Goal: Task Accomplishment & Management: Use online tool/utility

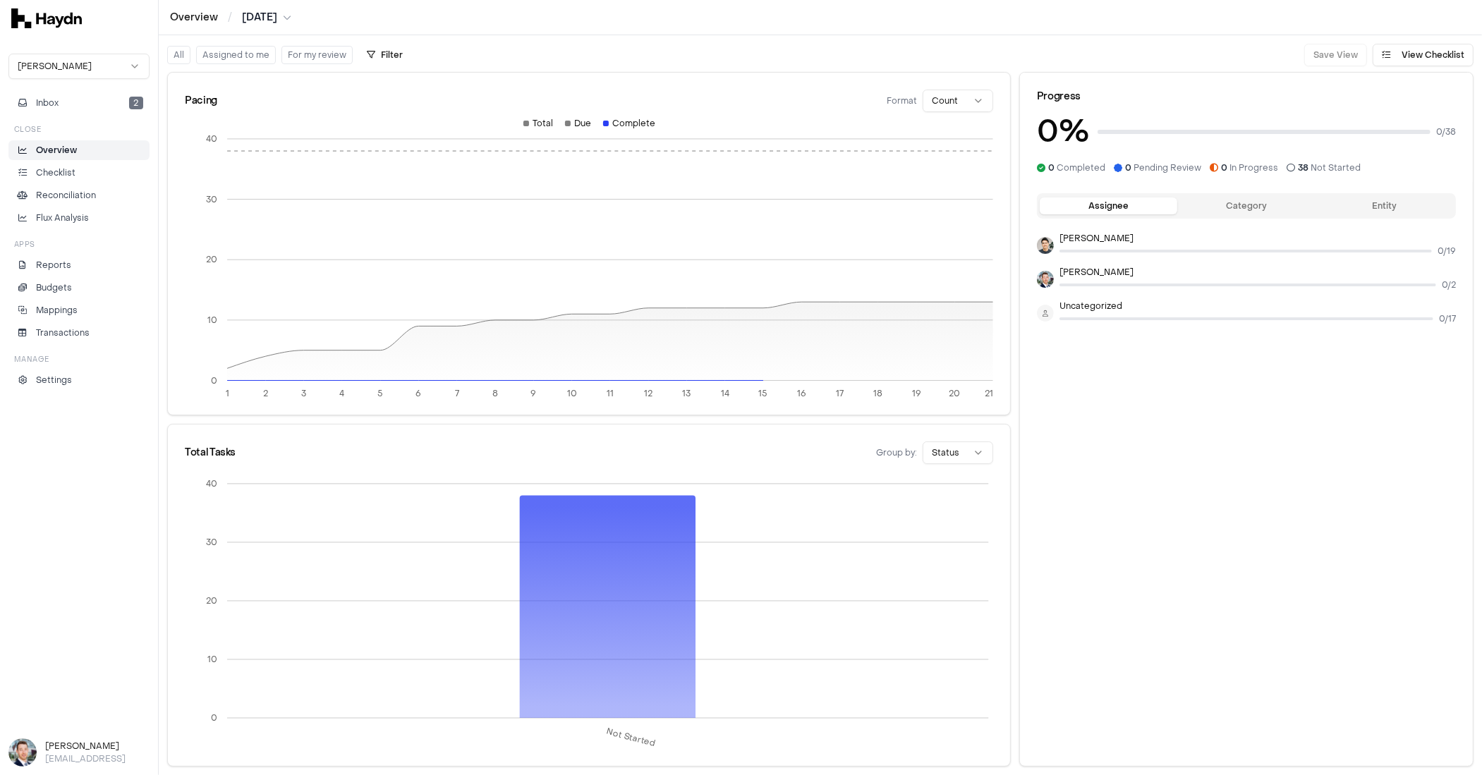
click at [101, 68] on html "Overview / [DATE] [PERSON_NAME] Inbox 2 Close Overview Checklist Reconciliation…" at bounding box center [741, 387] width 1482 height 775
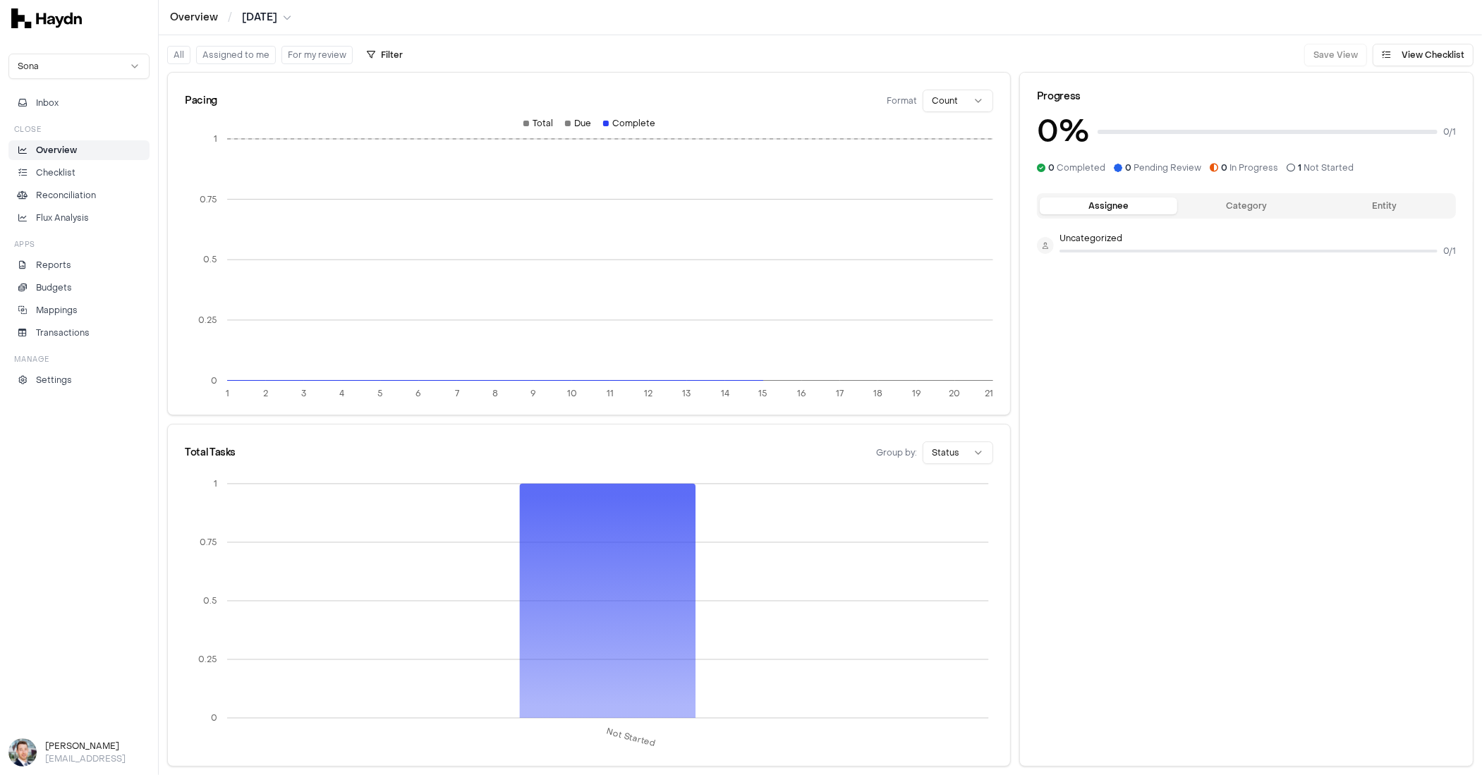
click at [63, 67] on html "Overview / Jul 2025 Sona Inbox Close Overview Checklist Reconciliation Flux Ana…" at bounding box center [741, 387] width 1482 height 775
click at [62, 66] on html "Overview / Jul 2025 Sona Inbox Close Overview Checklist Reconciliation Flux Ana…" at bounding box center [741, 387] width 1482 height 775
click at [63, 186] on link "Reconciliation" at bounding box center [78, 195] width 141 height 20
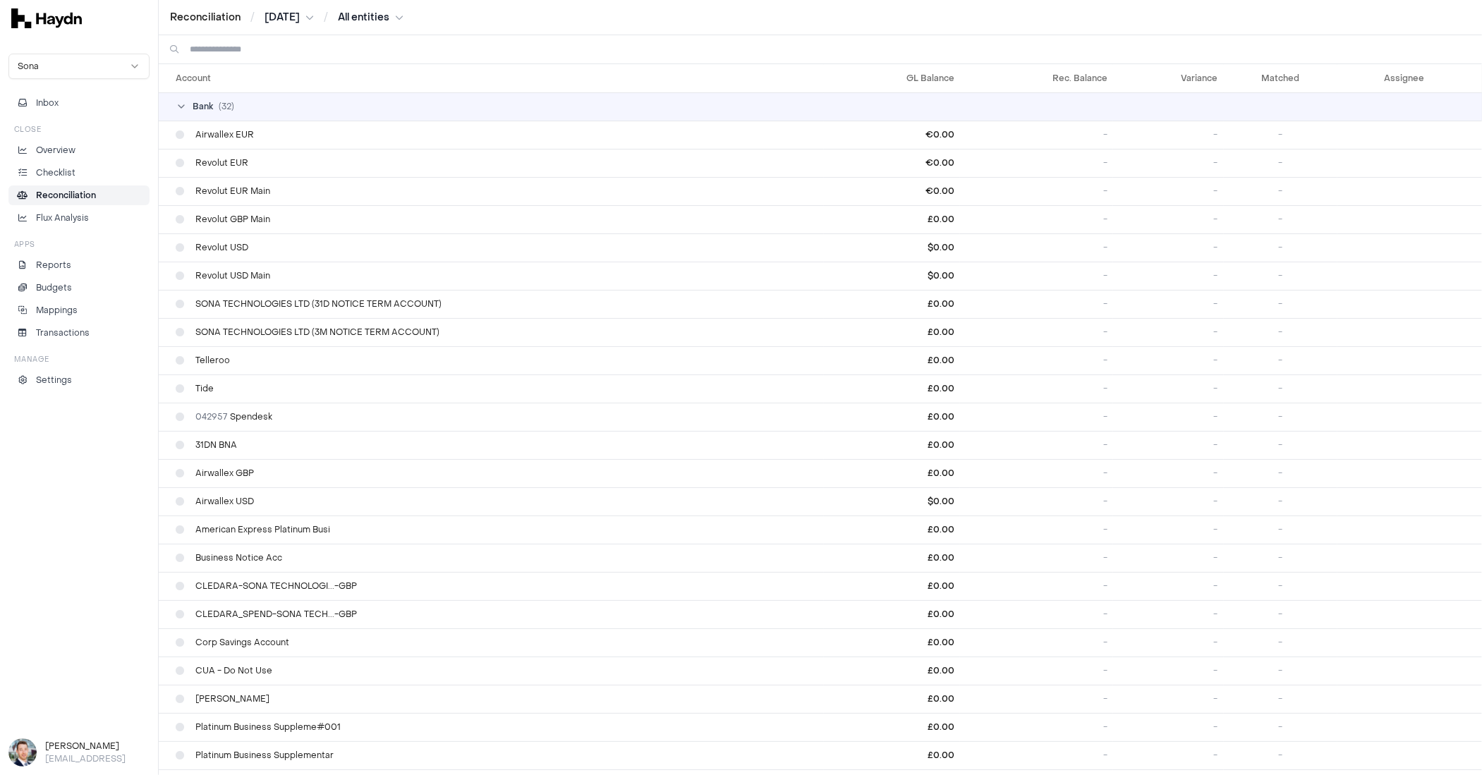
click at [71, 59] on html "Reconciliation / Jul 2025 / All entities Sona Inbox Close Overview Checklist Re…" at bounding box center [741, 387] width 1482 height 775
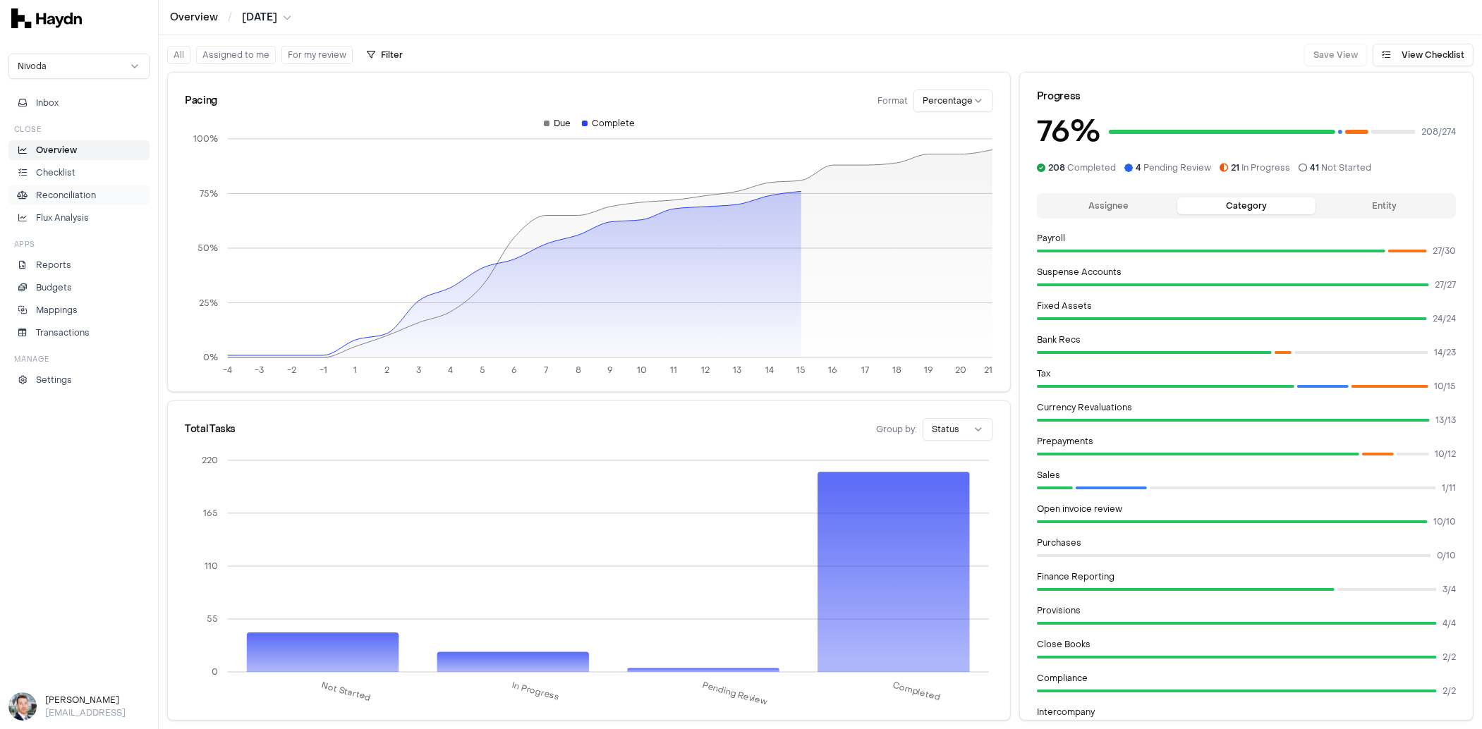
click at [66, 189] on p "Reconciliation" at bounding box center [66, 195] width 60 height 13
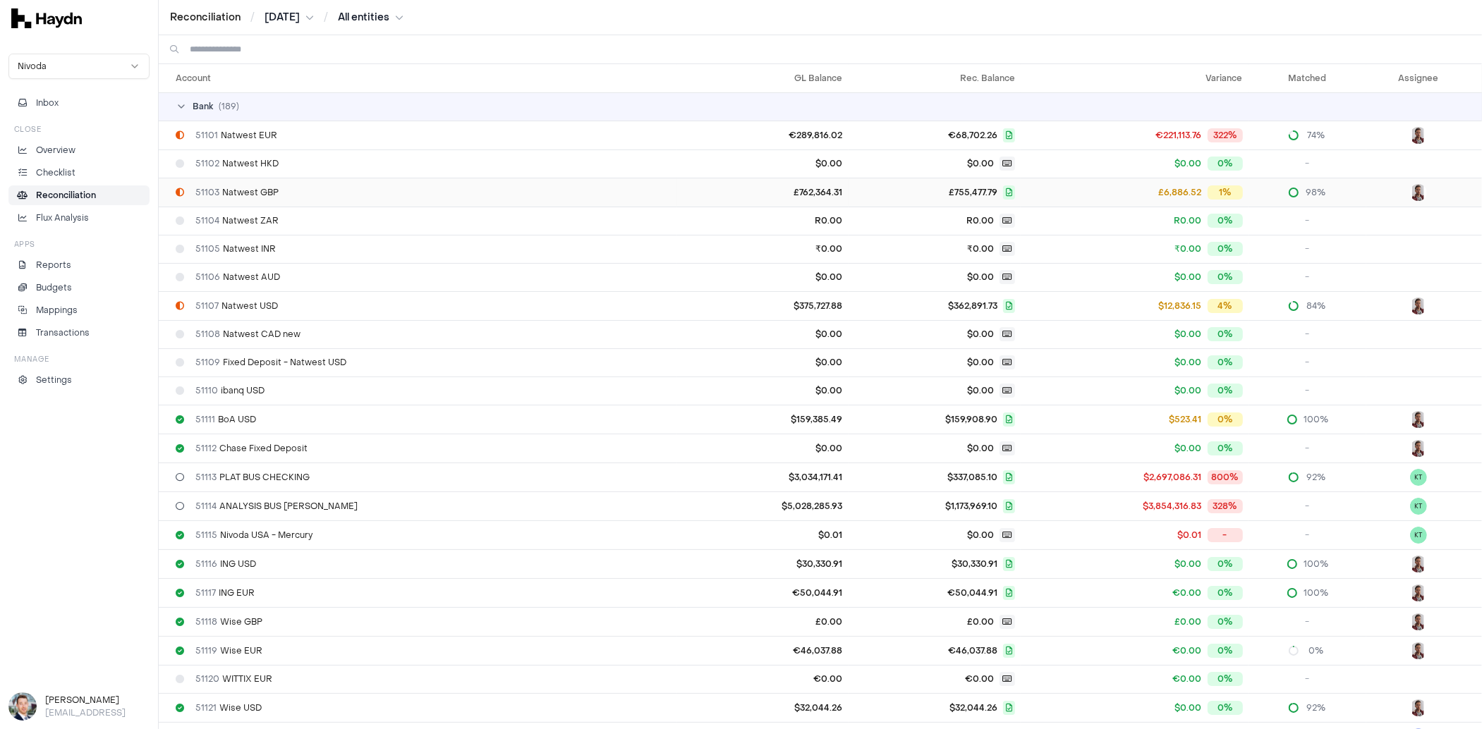
click at [251, 191] on span "51103 Natwest GBP" at bounding box center [236, 192] width 83 height 11
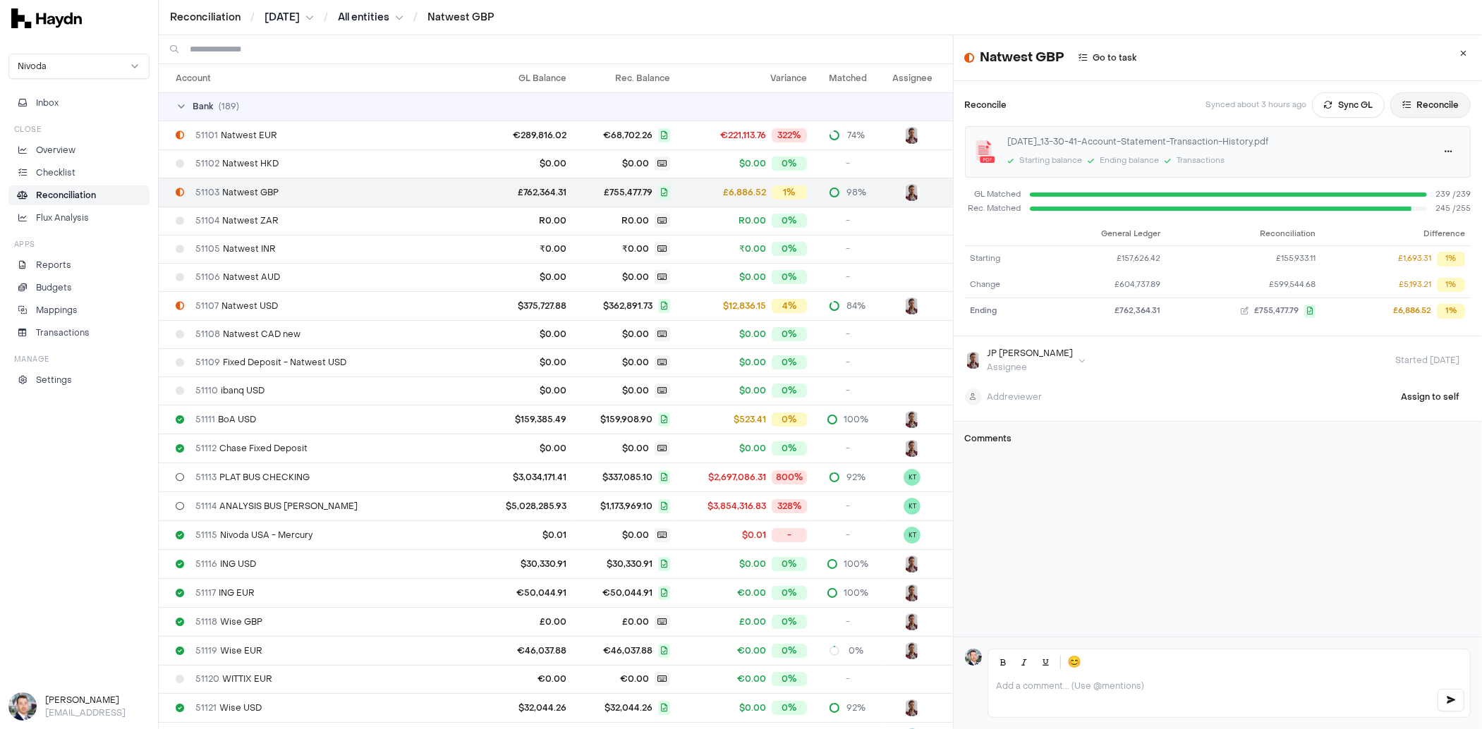
click at [1409, 106] on button "Reconcile" at bounding box center [1430, 104] width 80 height 25
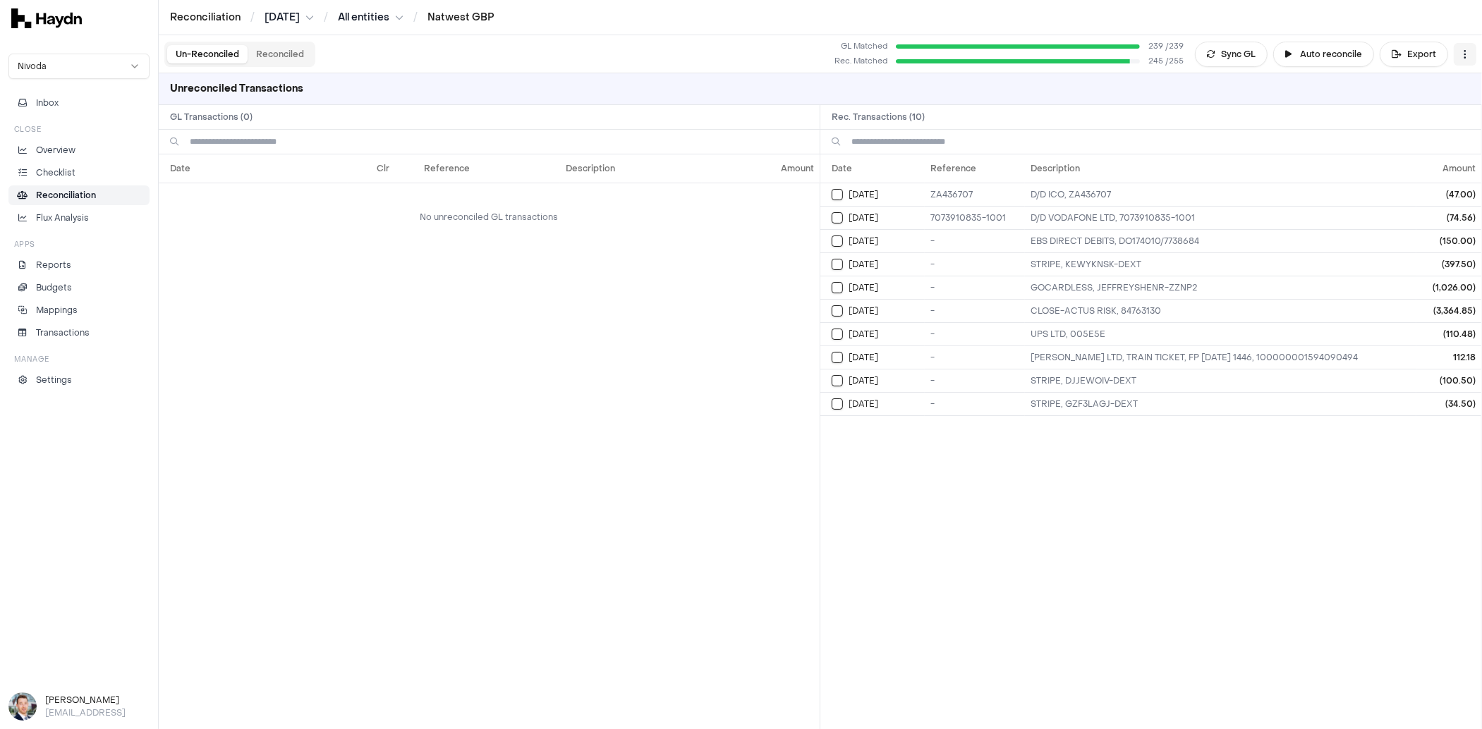
click at [1469, 54] on html "Reconciliation / Jul 2025 / All entities / Natwest GBP Nivoda Inbox Close Overv…" at bounding box center [741, 364] width 1482 height 729
click at [1396, 85] on div "Reset" at bounding box center [1408, 81] width 128 height 20
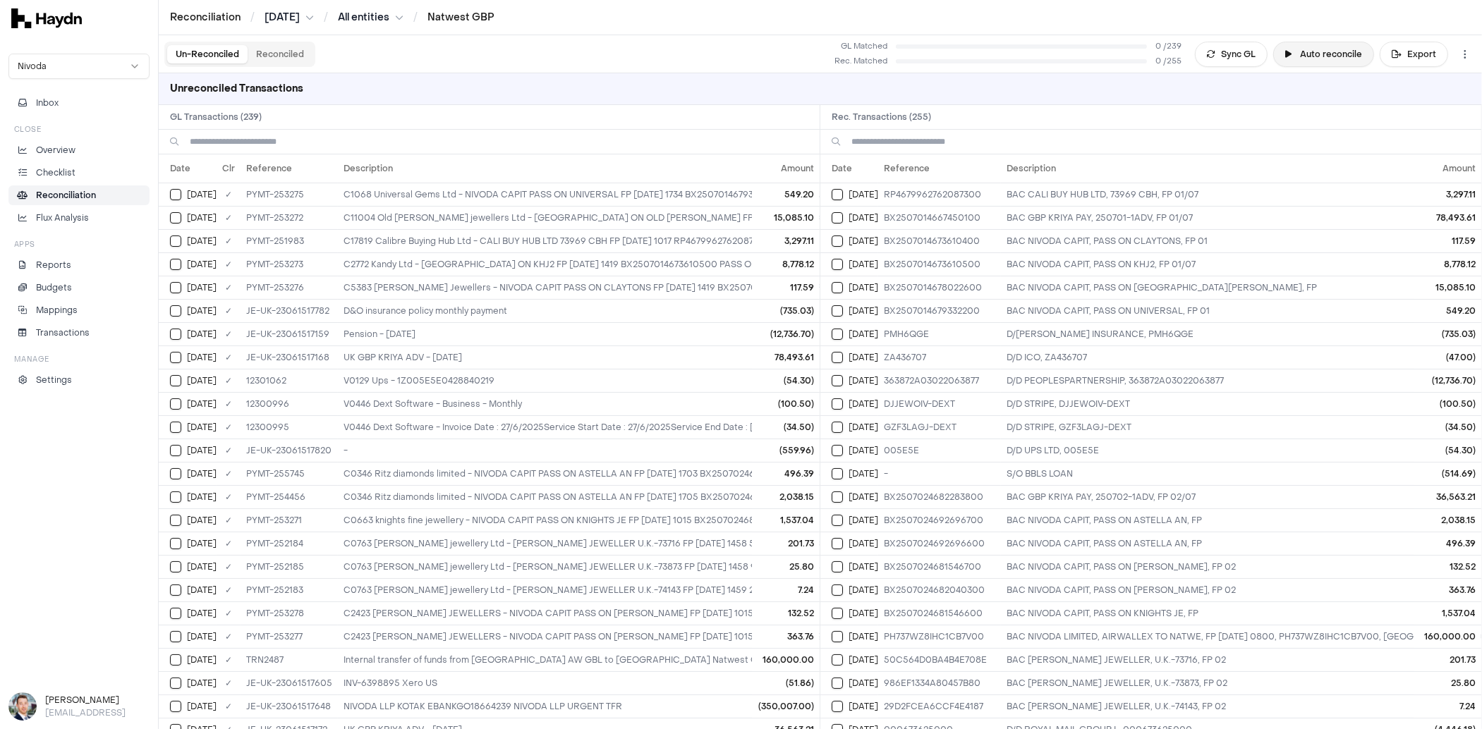
click at [1324, 53] on button "Auto reconcile" at bounding box center [1323, 54] width 101 height 25
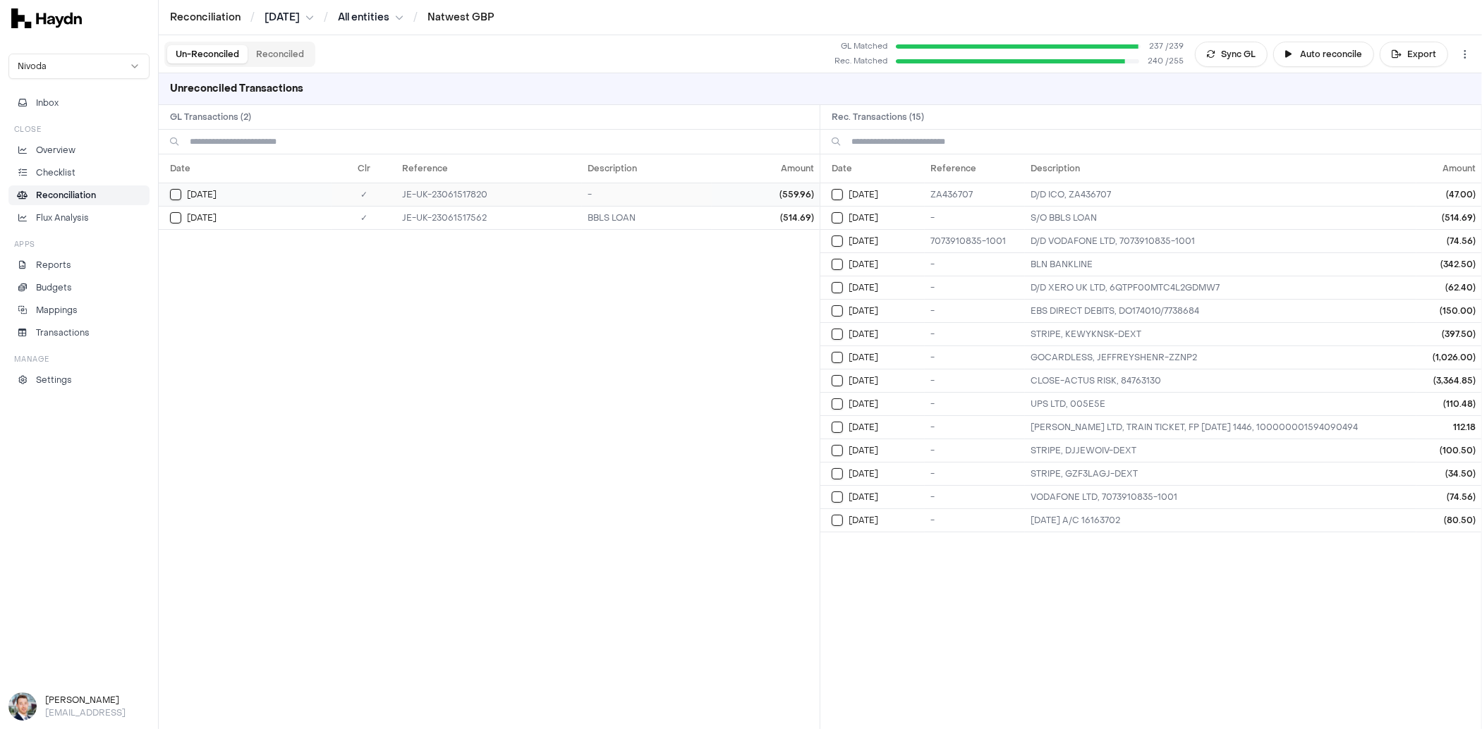
click at [180, 193] on button "Select GL transaction 101241053" at bounding box center [175, 194] width 11 height 11
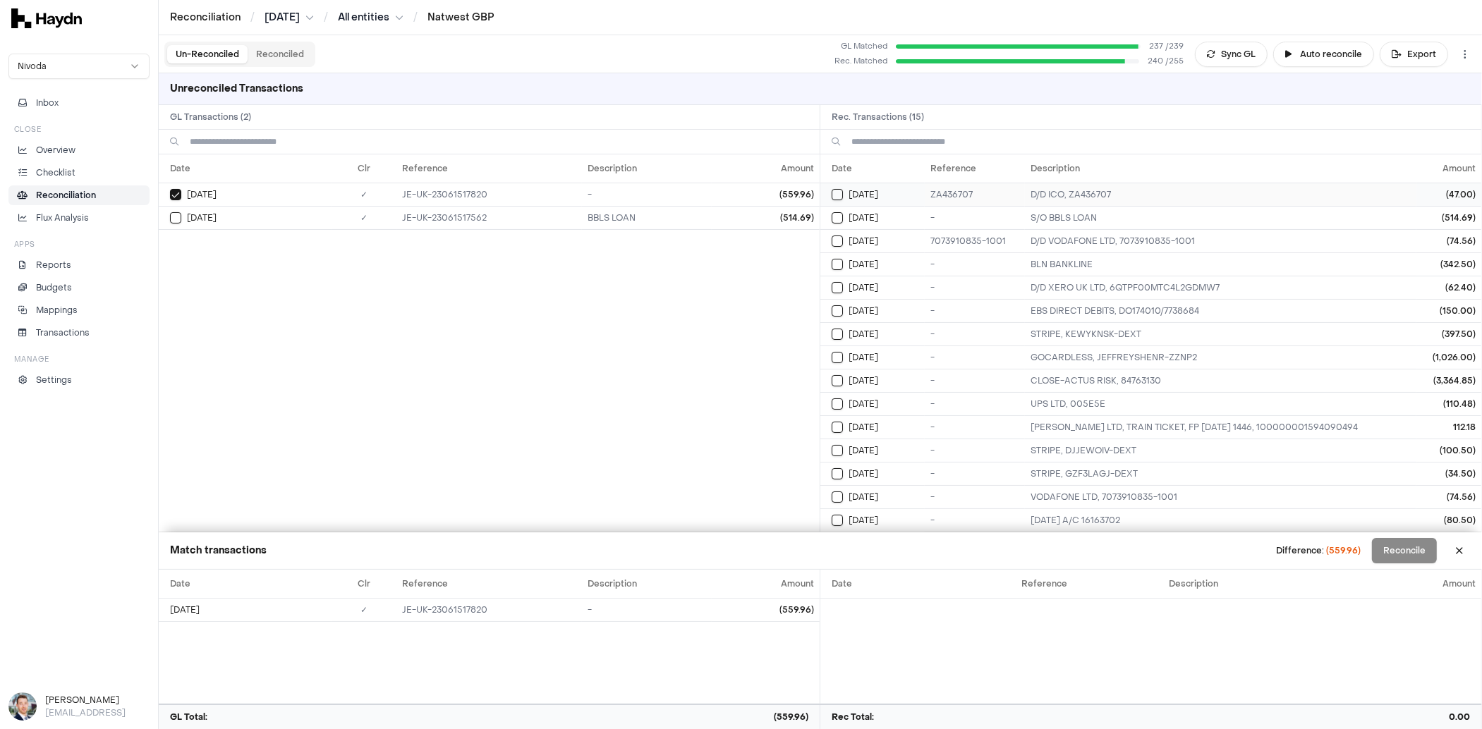
click at [836, 190] on button "Select reconciliation transaction 25944" at bounding box center [837, 194] width 11 height 11
click at [834, 191] on button "Select reconciliation transaction 25944" at bounding box center [837, 194] width 11 height 11
click at [179, 190] on button "Select GL transaction 101241053" at bounding box center [175, 194] width 11 height 11
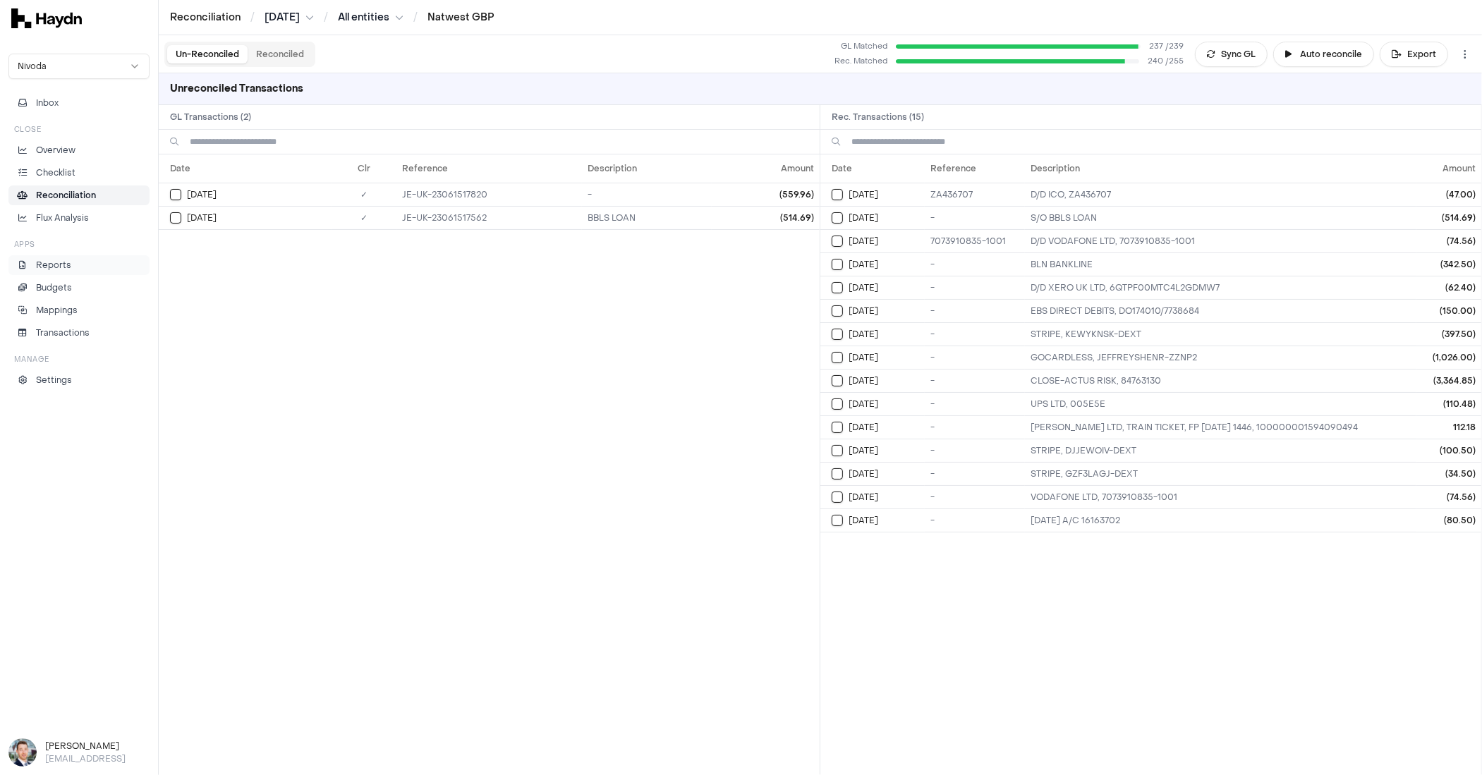
click at [59, 264] on p "Reports" at bounding box center [53, 265] width 35 height 13
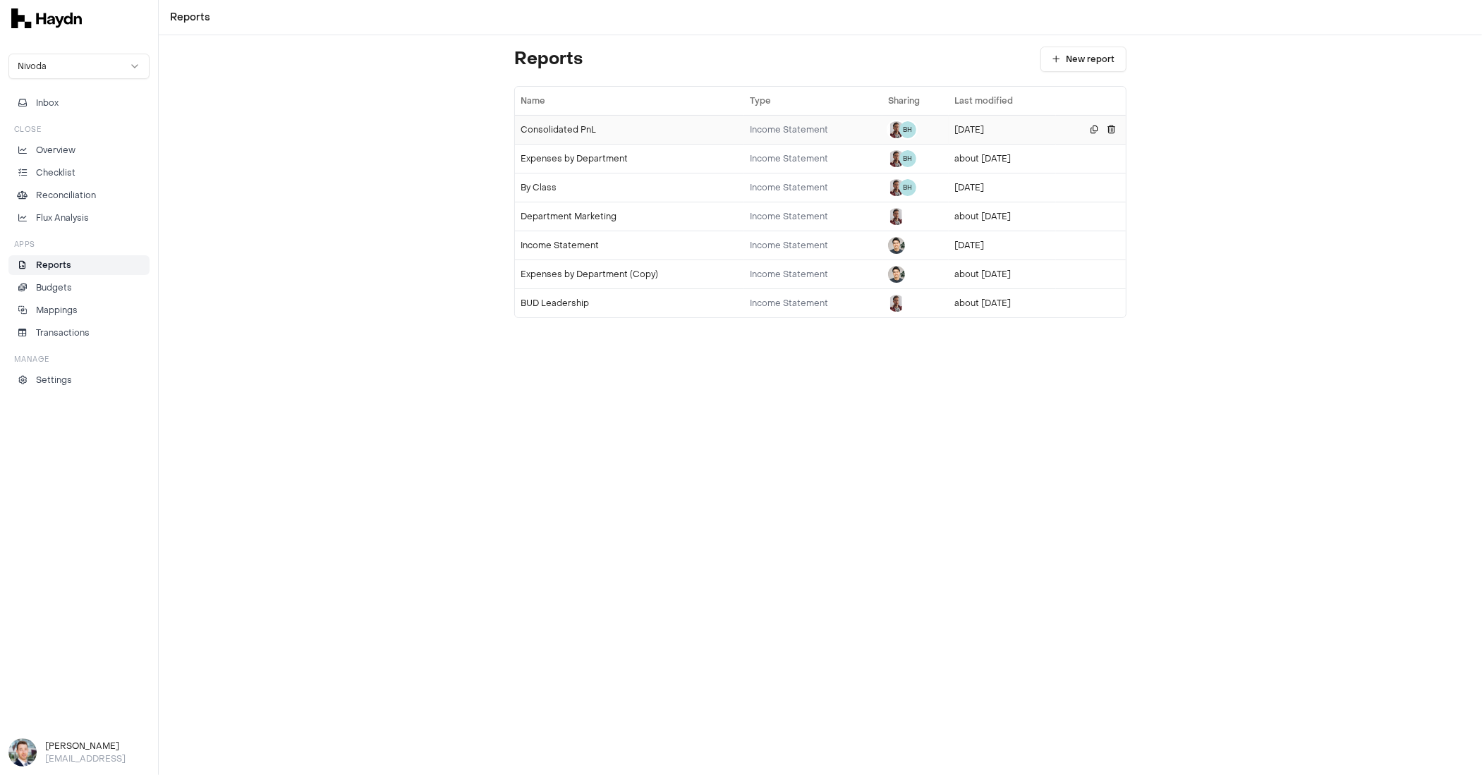
click at [559, 127] on div "Consolidated PnL" at bounding box center [629, 129] width 218 height 11
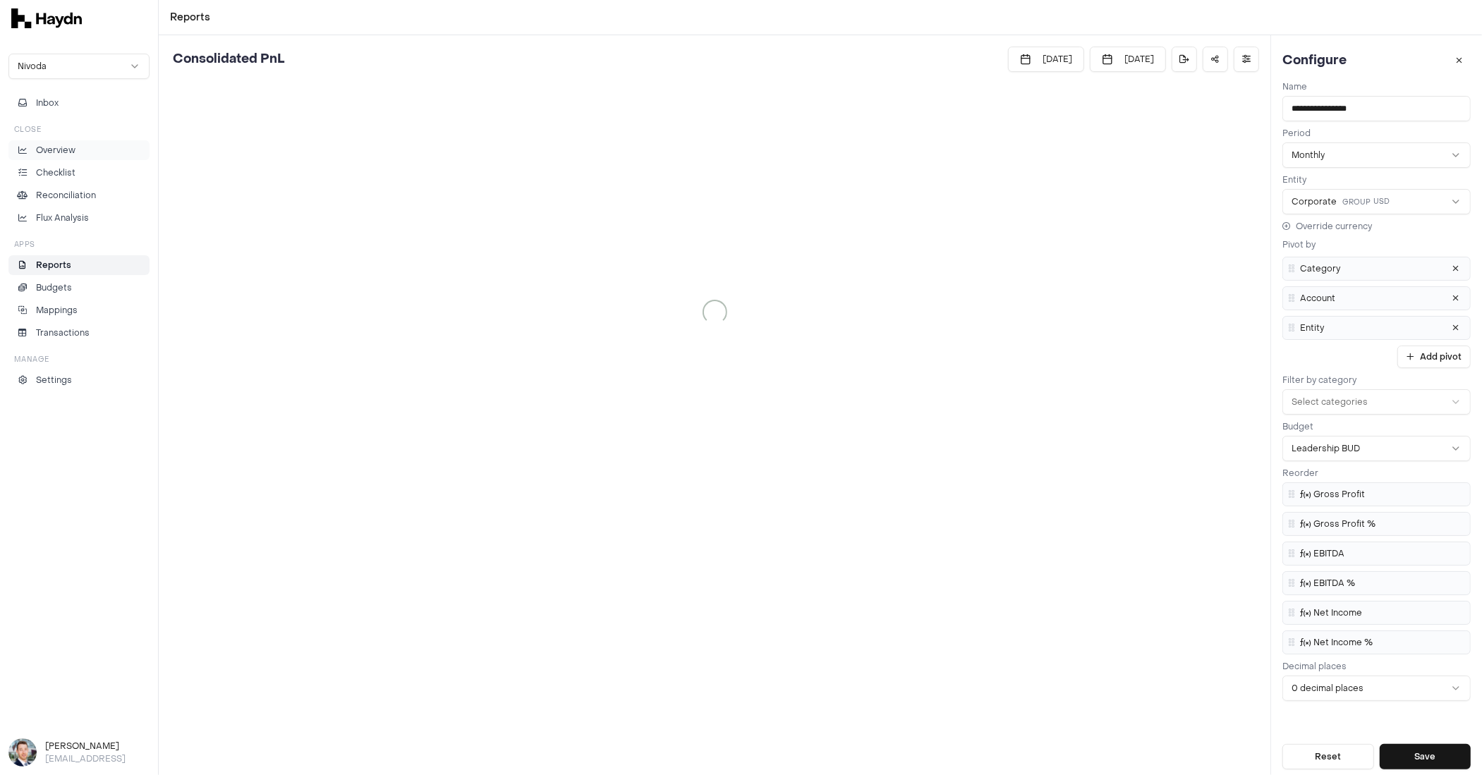
click at [69, 145] on p "Overview" at bounding box center [55, 150] width 39 height 13
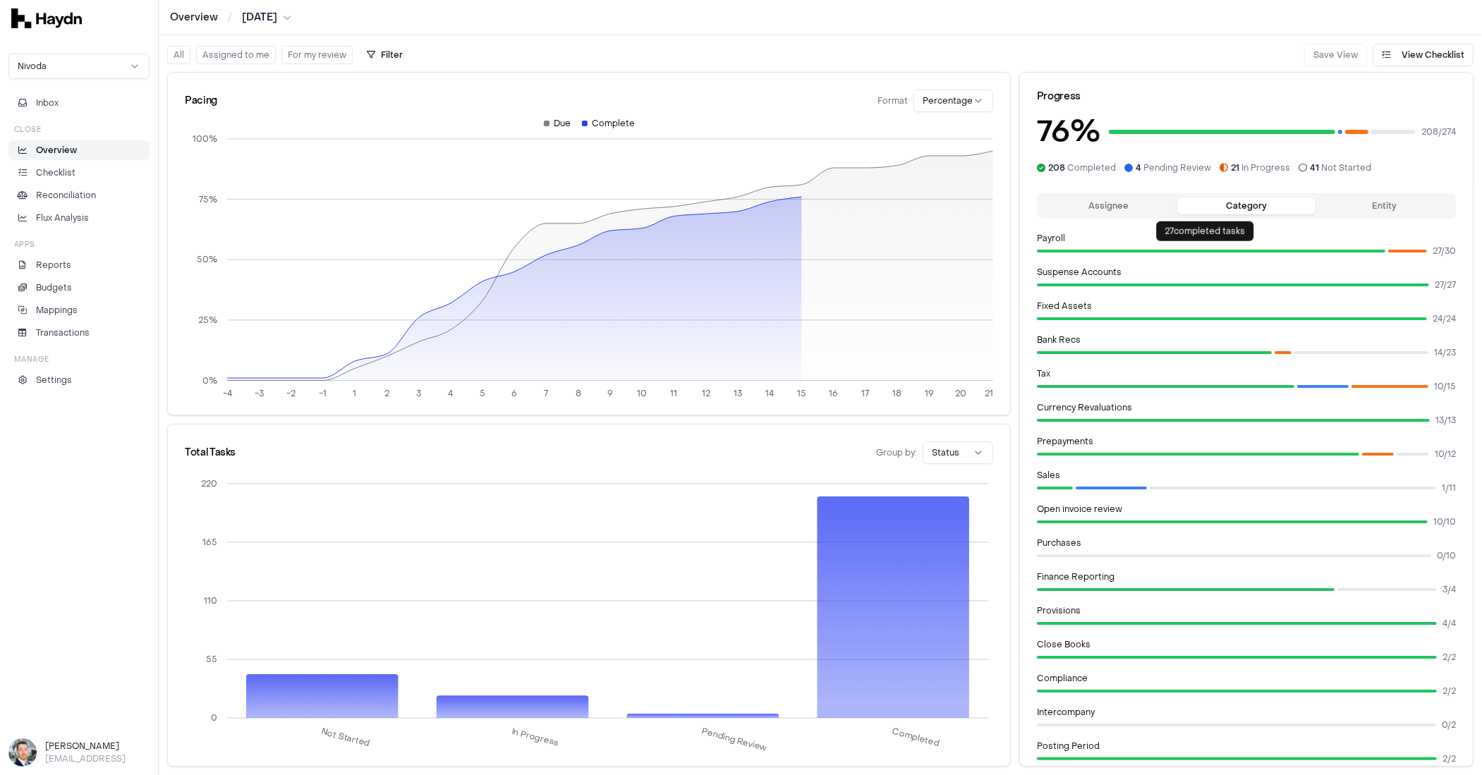
click at [1083, 209] on button "Assignee" at bounding box center [1109, 205] width 138 height 17
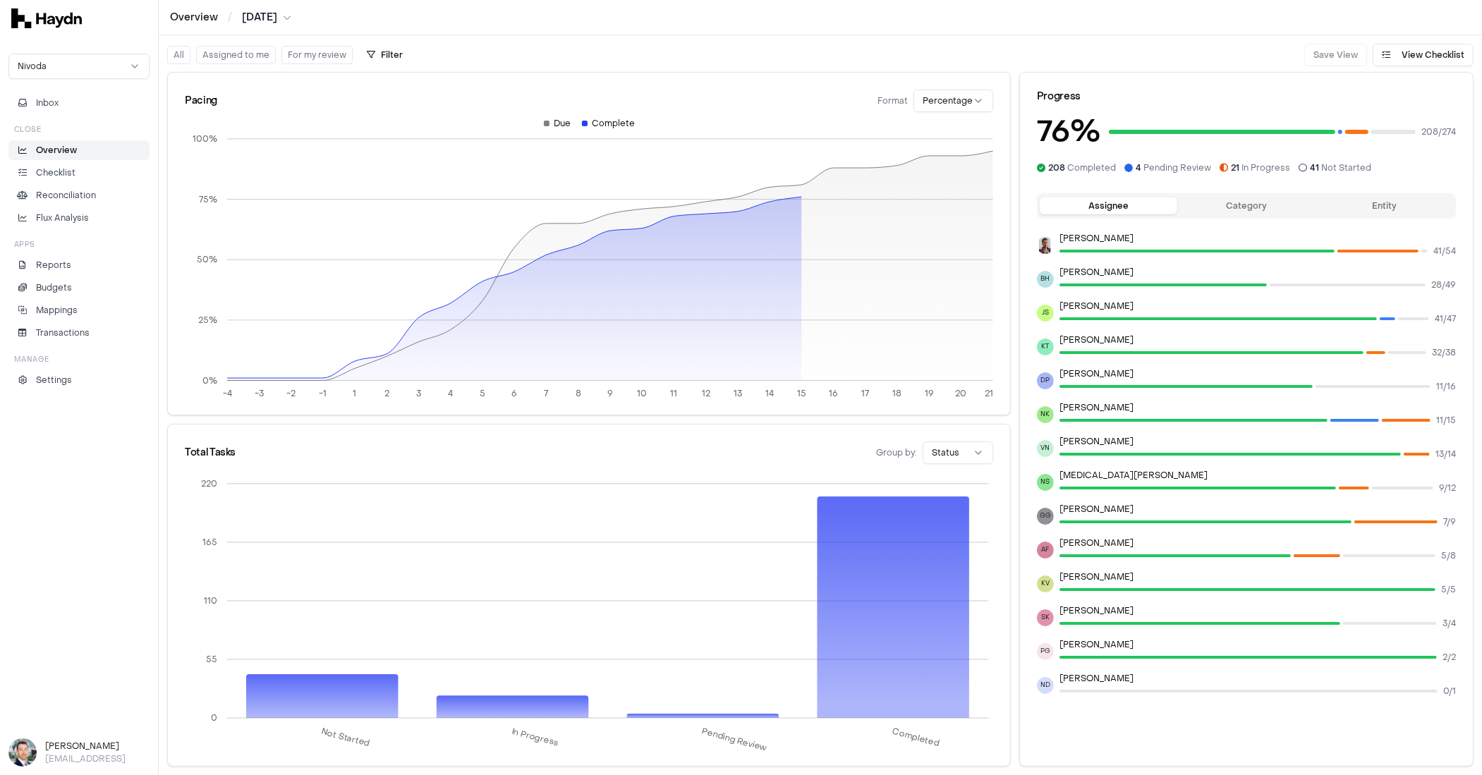
click at [1259, 206] on button "Category" at bounding box center [1246, 205] width 138 height 17
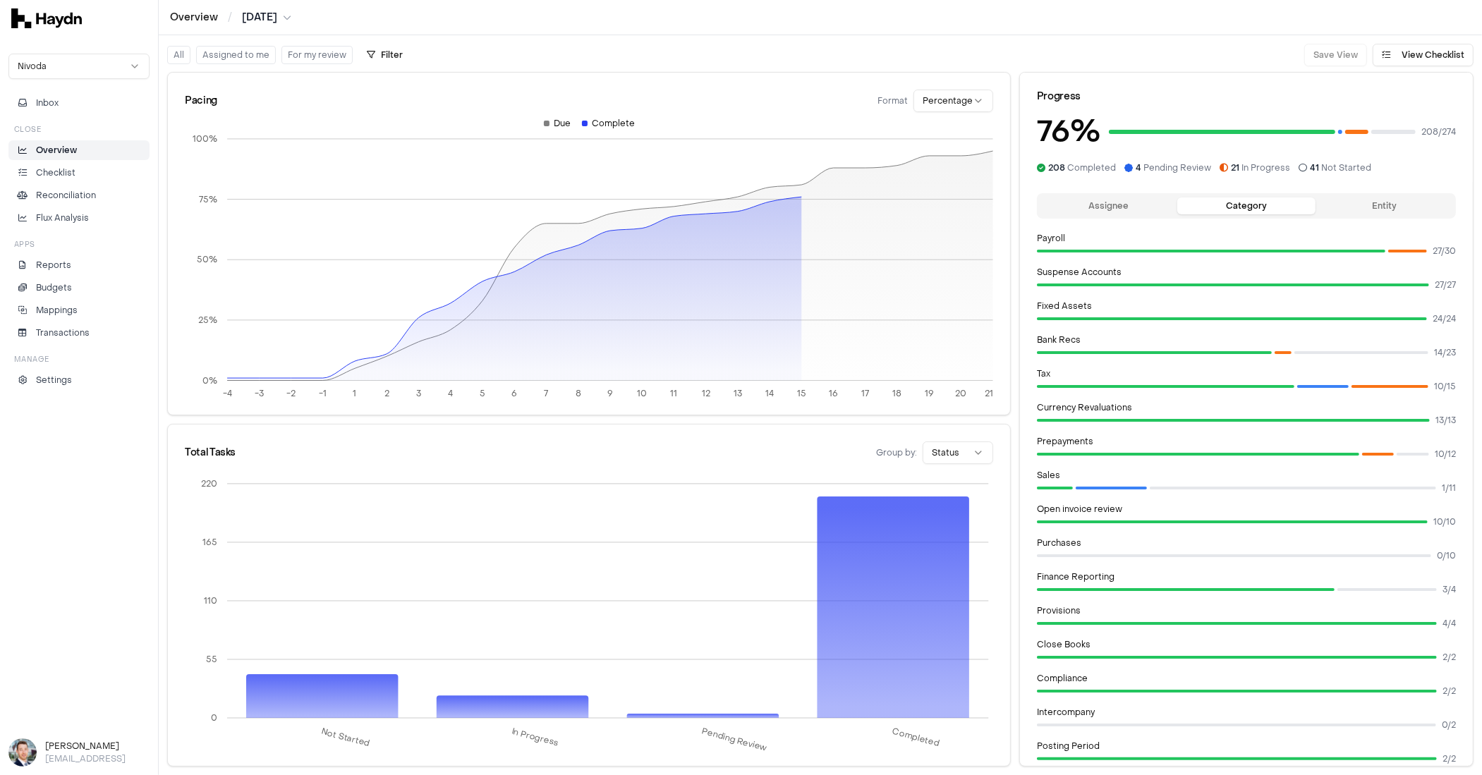
click at [1333, 205] on button "Entity" at bounding box center [1384, 205] width 138 height 17
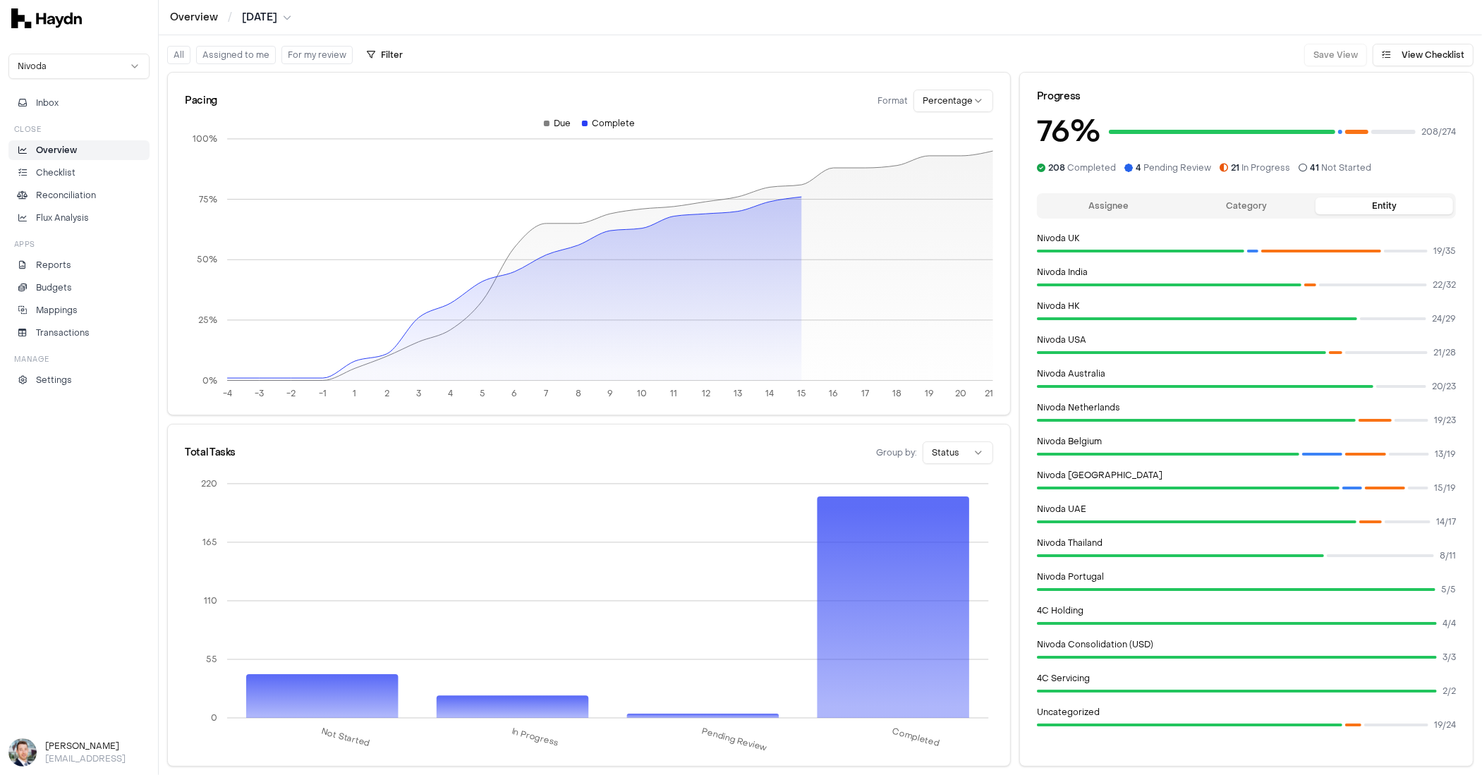
click at [1151, 203] on button "Assignee" at bounding box center [1109, 205] width 138 height 17
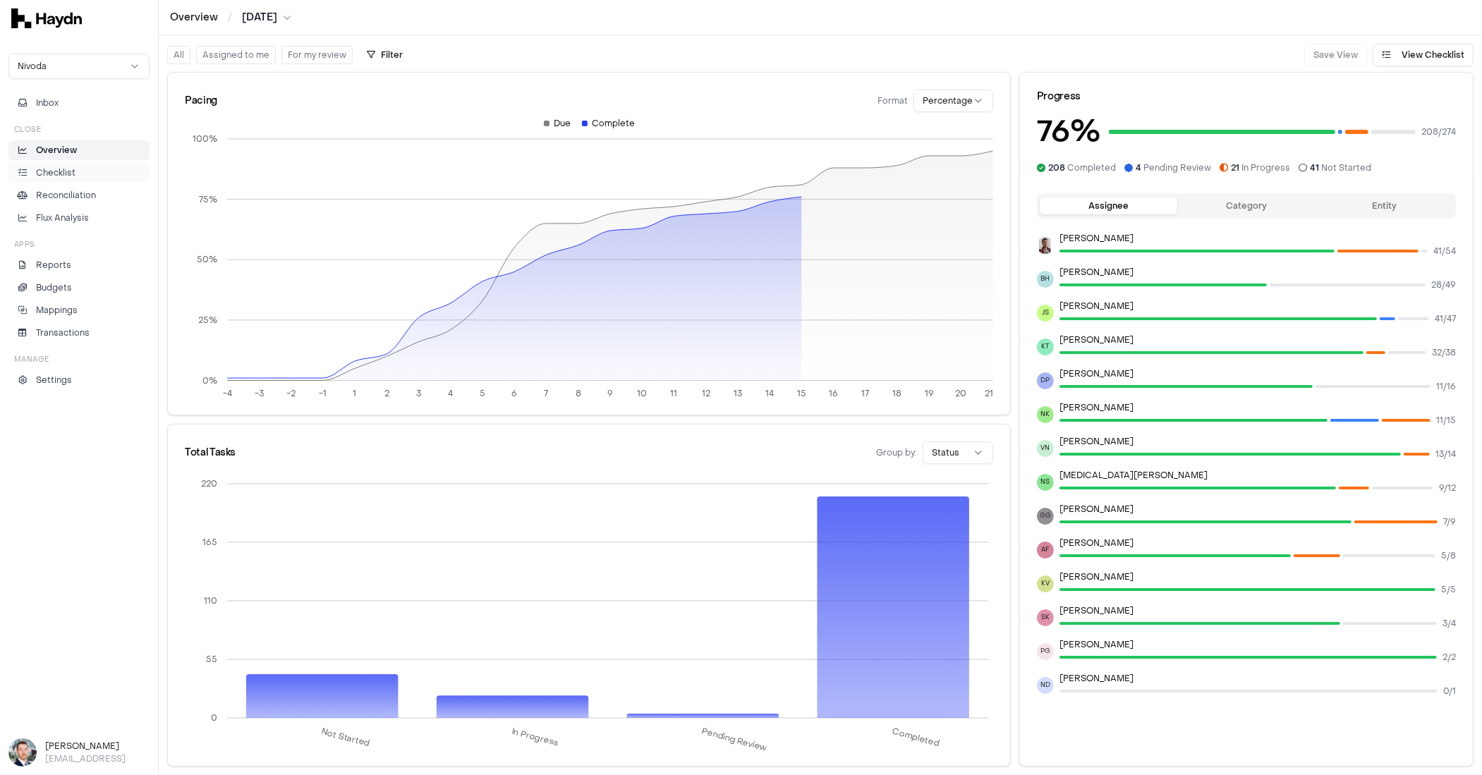
click at [69, 166] on p "Checklist" at bounding box center [55, 172] width 39 height 13
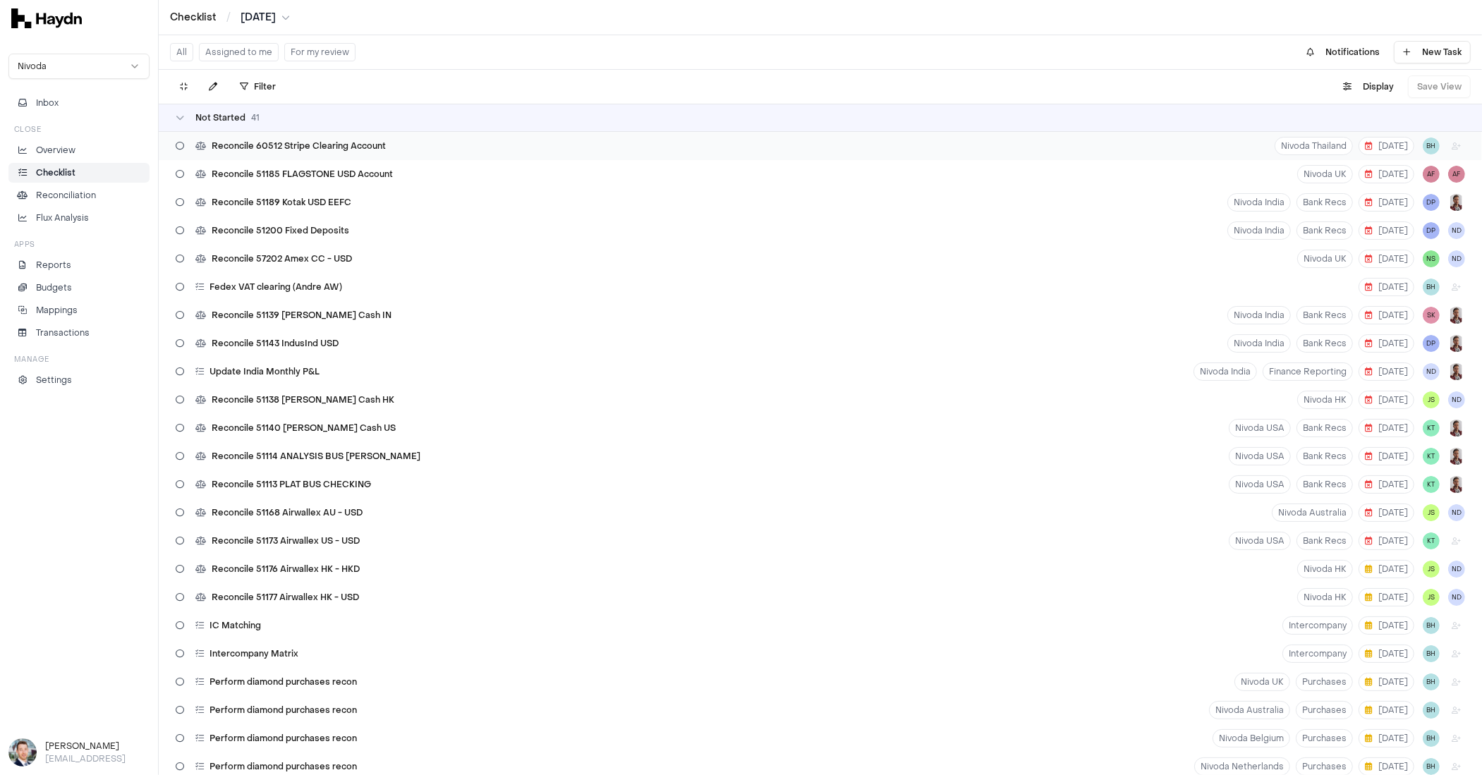
click at [337, 140] on span "Reconcile 60512 Stripe Clearing Account" at bounding box center [299, 145] width 174 height 11
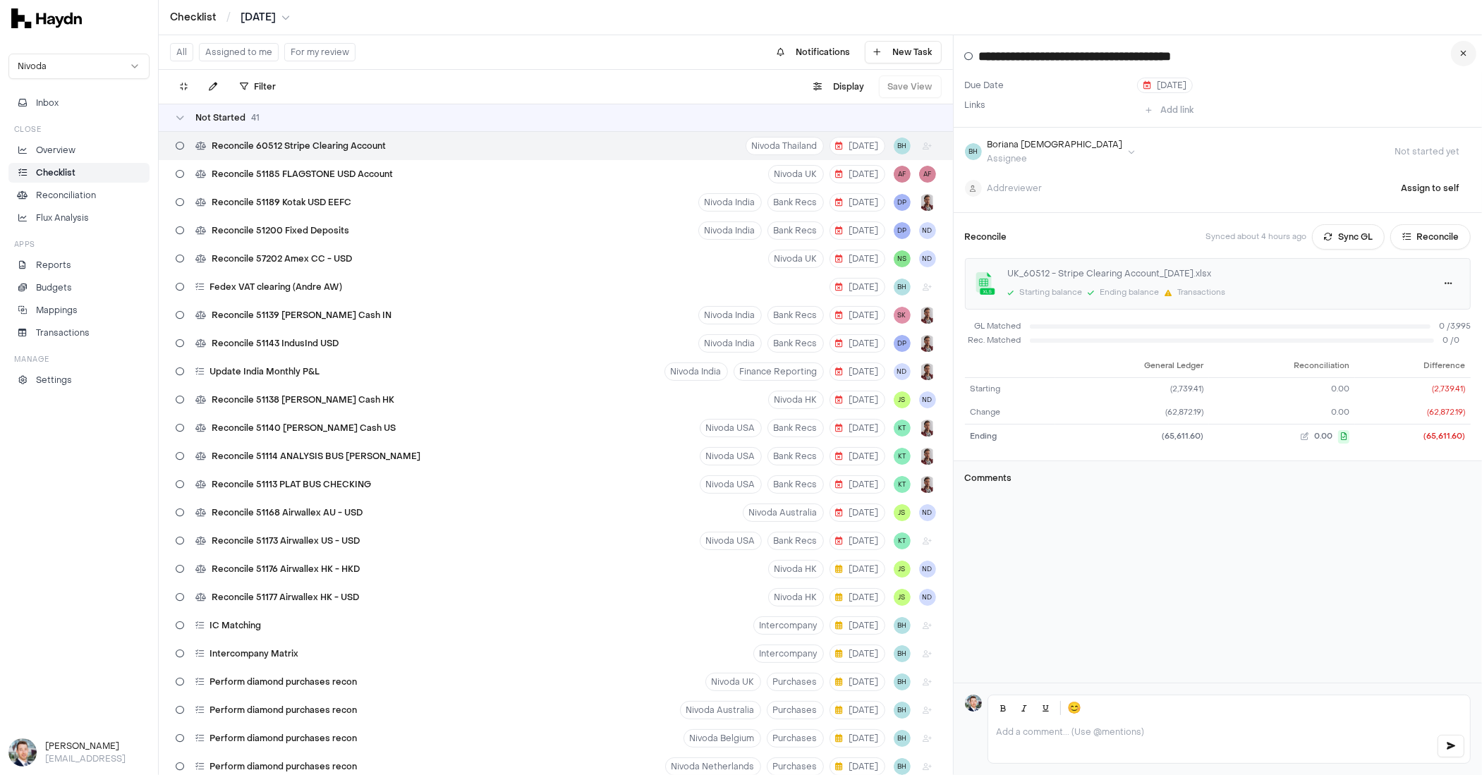
click at [1466, 55] on icon at bounding box center [1464, 53] width 6 height 8
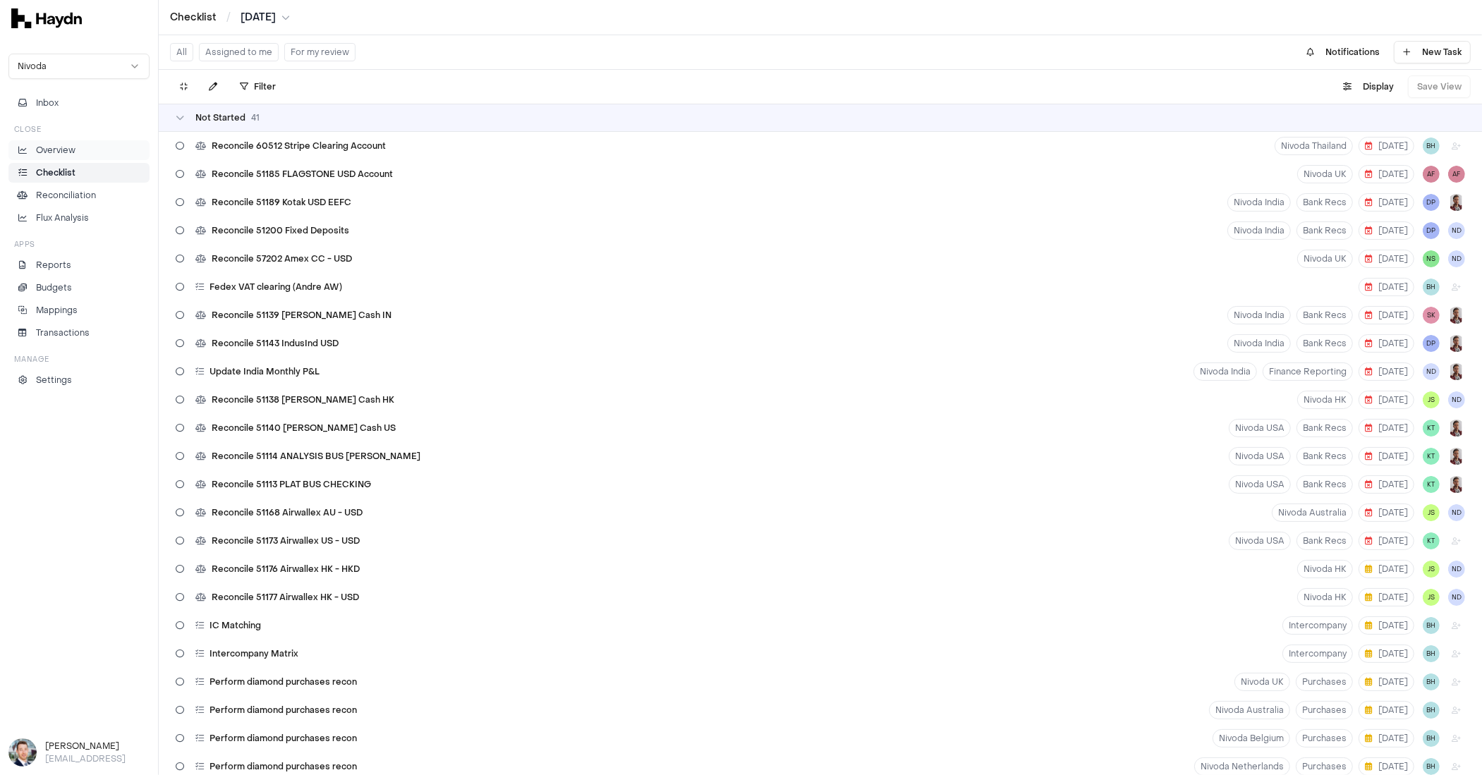
click at [74, 152] on p "Overview" at bounding box center [55, 150] width 39 height 13
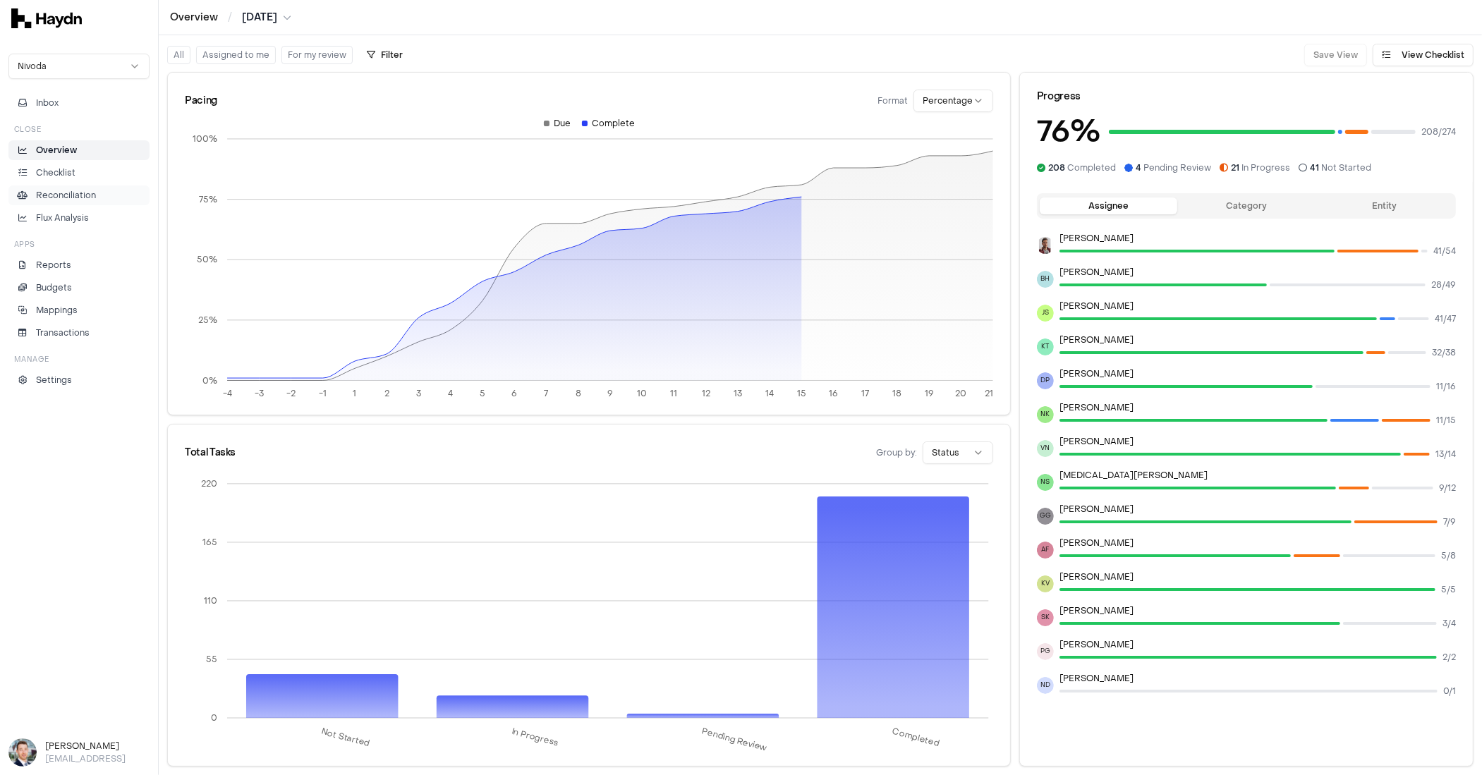
click at [80, 201] on link "Reconciliation" at bounding box center [78, 195] width 141 height 20
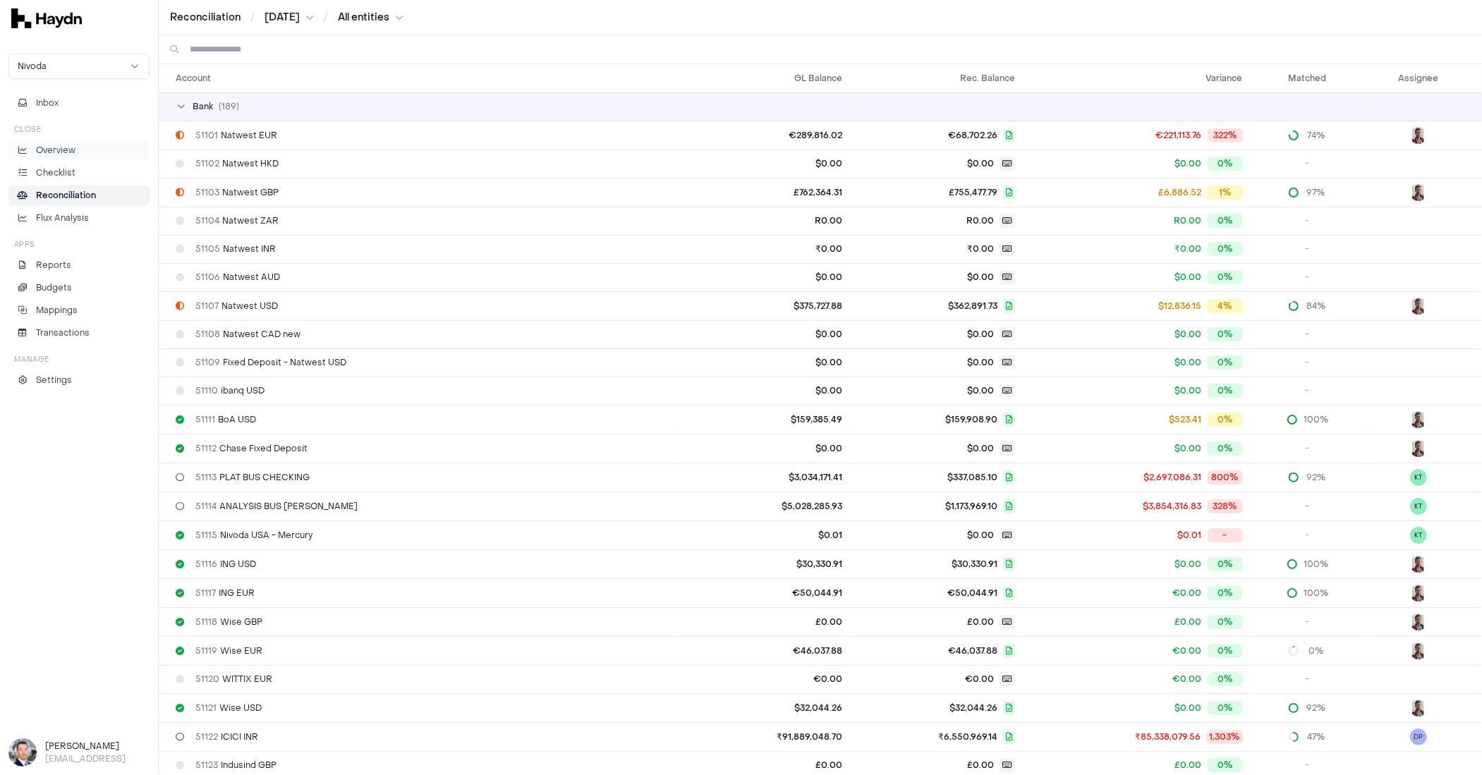
click at [49, 152] on p "Overview" at bounding box center [55, 150] width 39 height 13
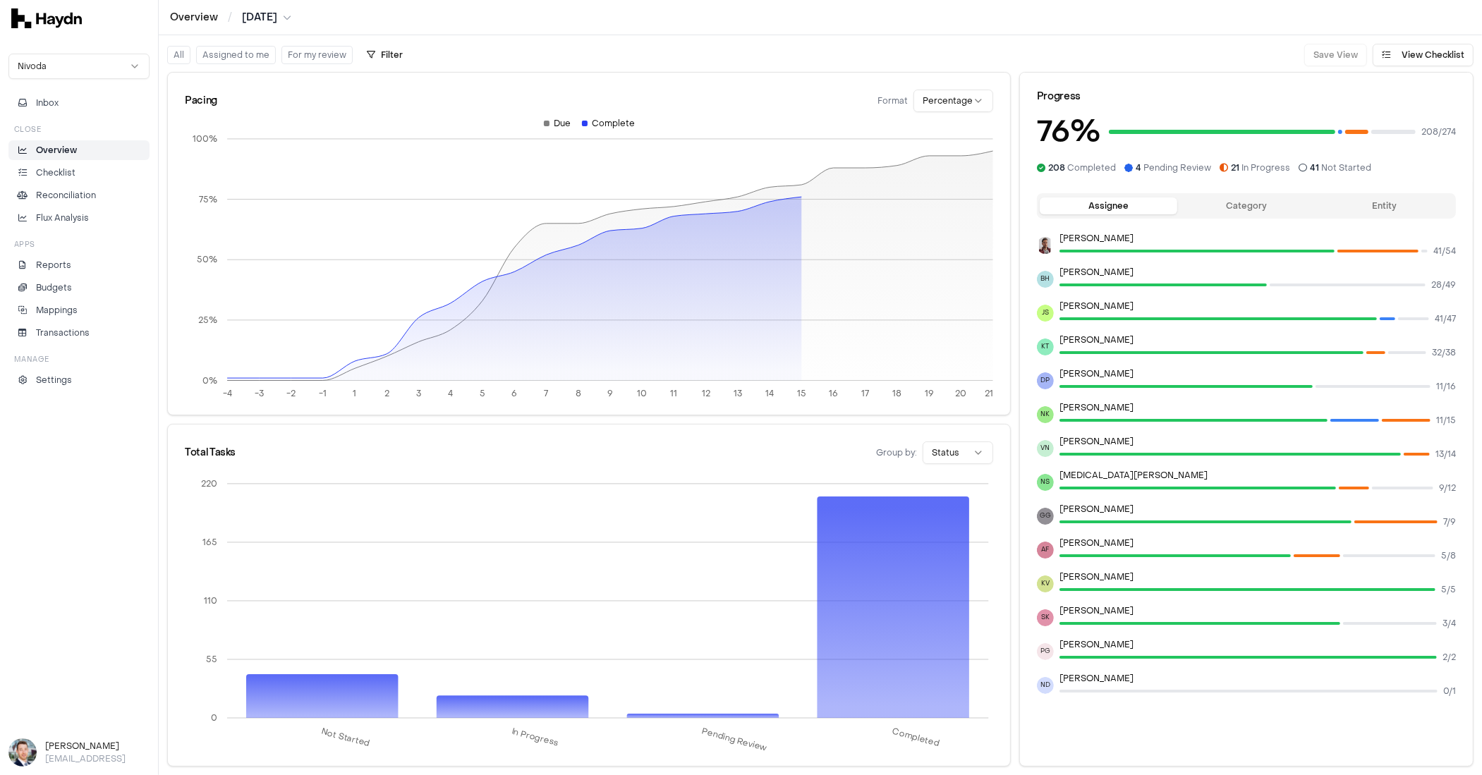
click at [1215, 215] on div "Assignee Category Entity" at bounding box center [1246, 205] width 419 height 25
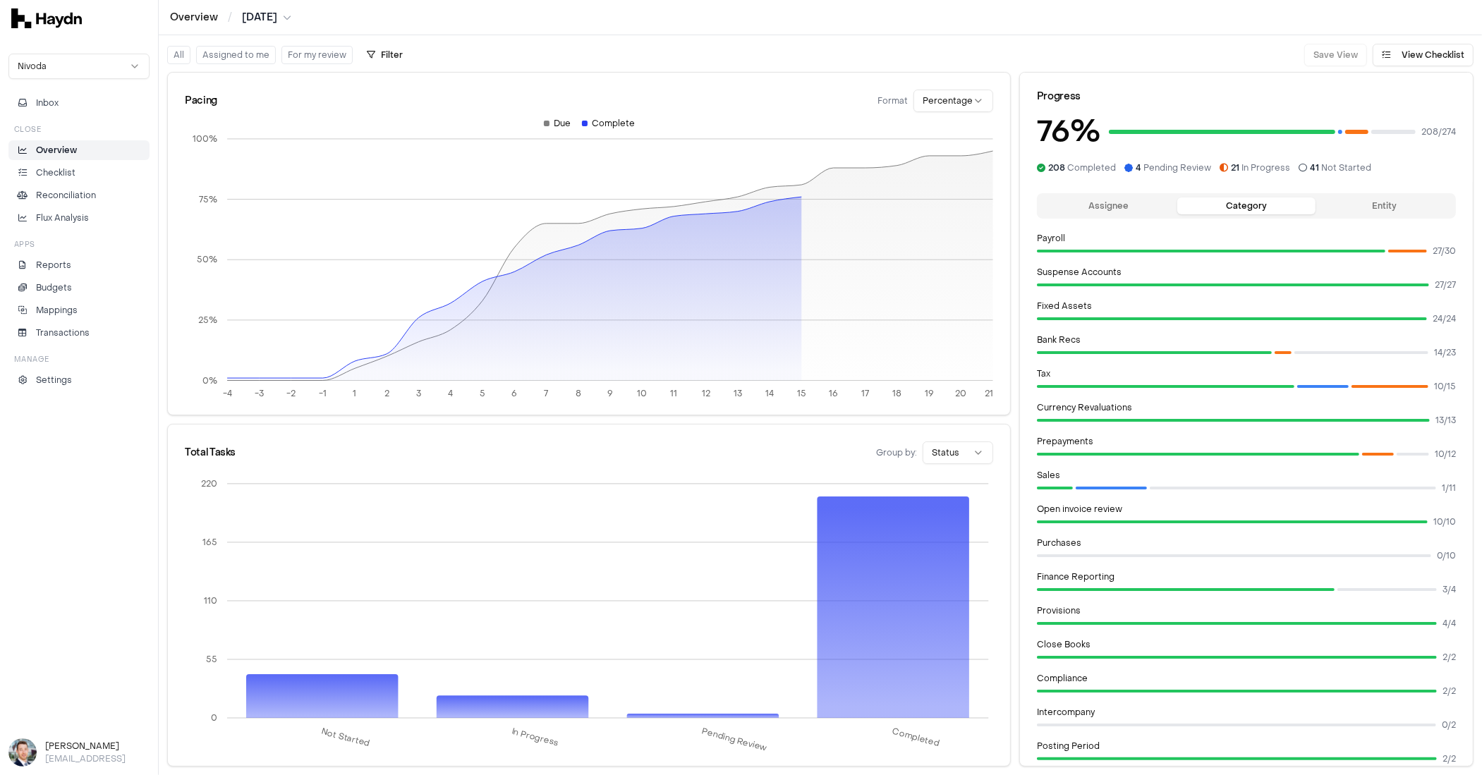
click at [1377, 200] on button "Entity" at bounding box center [1384, 205] width 138 height 17
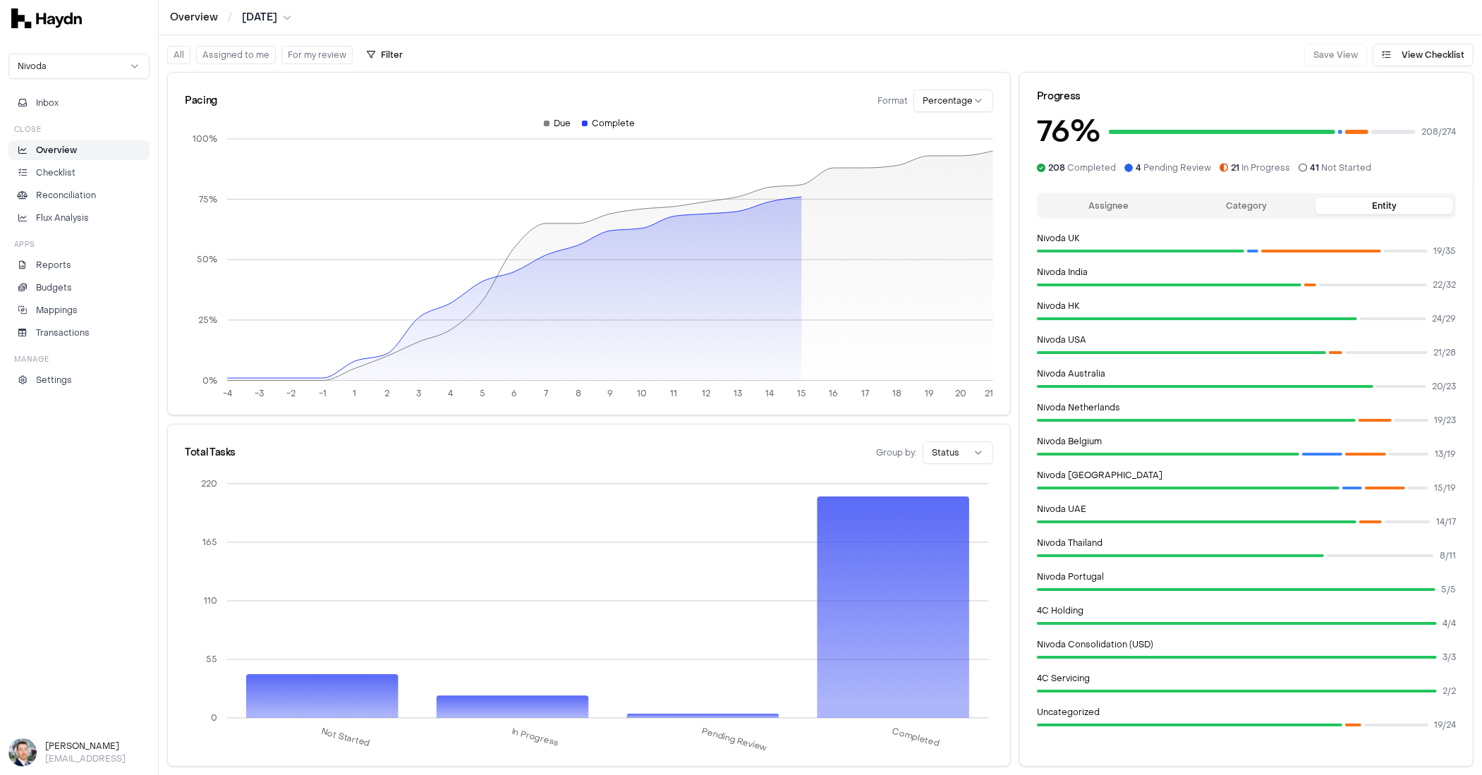
click at [1271, 204] on button "Category" at bounding box center [1246, 205] width 138 height 17
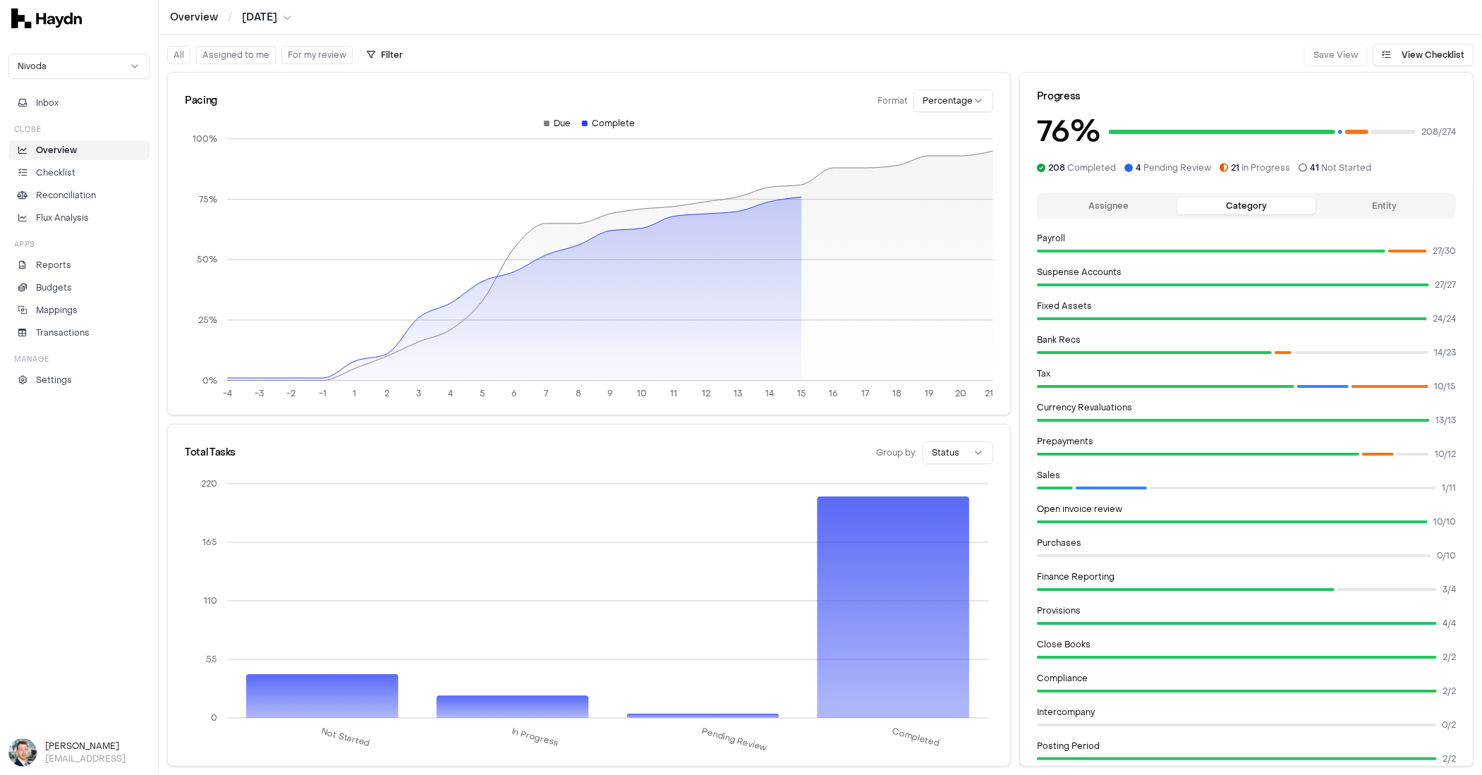
click at [1131, 206] on button "Assignee" at bounding box center [1109, 205] width 138 height 17
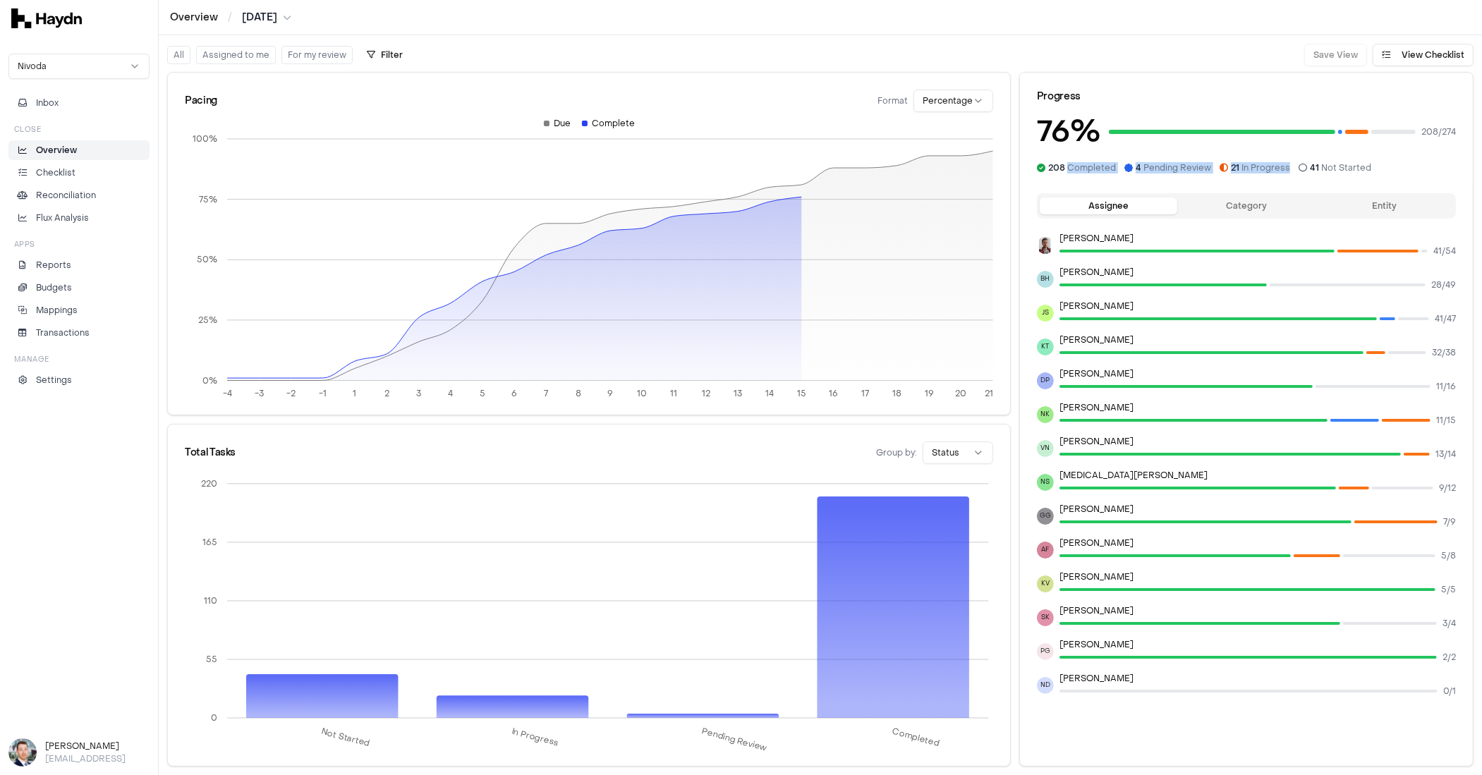
drag, startPoint x: 1066, startPoint y: 166, endPoint x: 1299, endPoint y: 161, distance: 232.8
click at [1298, 165] on div "208 Completed 4 Pending Review 21 In Progress 41 Not Started" at bounding box center [1246, 167] width 419 height 11
click at [1298, 164] on icon at bounding box center [1302, 168] width 8 height 8
click at [36, 157] on link "Overview" at bounding box center [78, 150] width 141 height 20
click at [78, 102] on button "Inbox" at bounding box center [78, 103] width 141 height 20
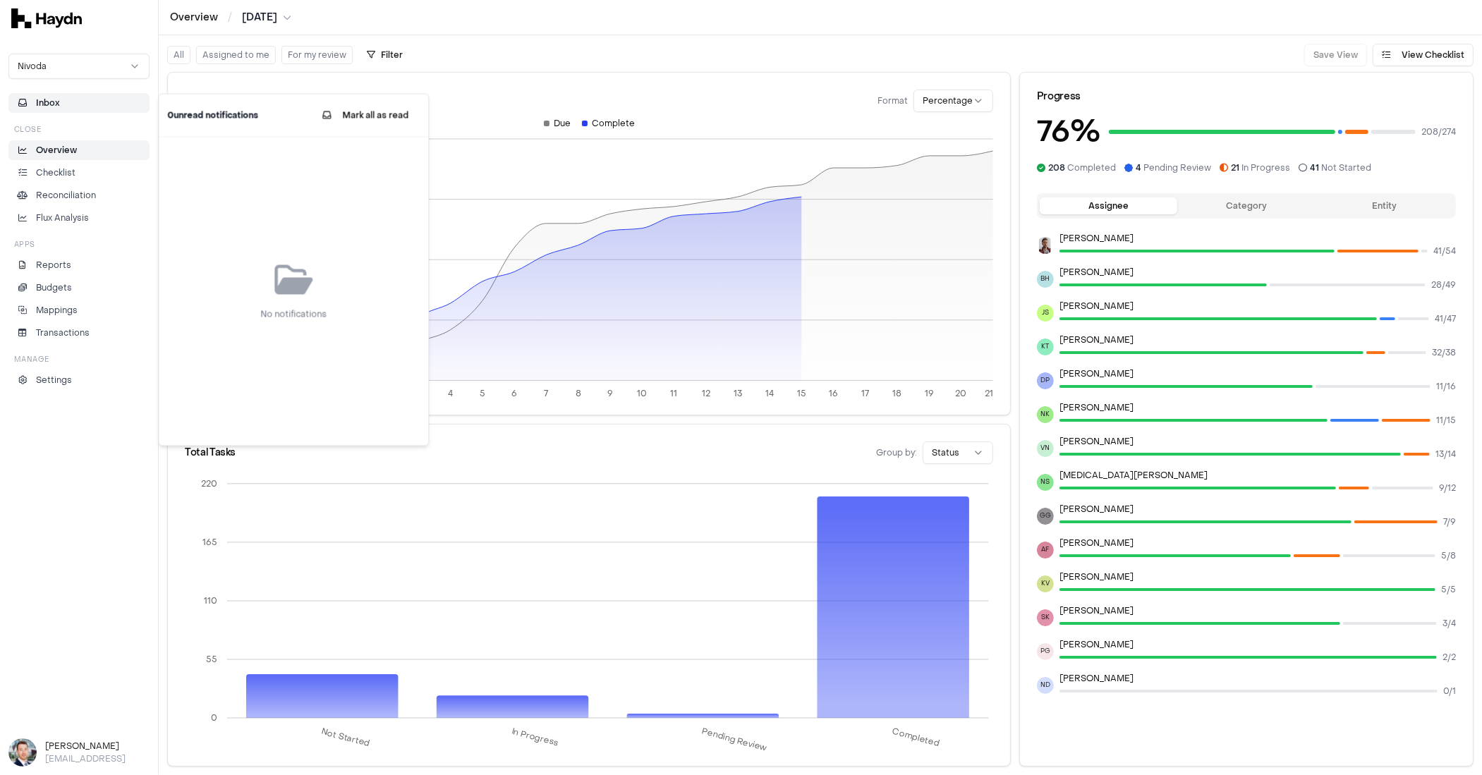
click at [75, 104] on button "Inbox" at bounding box center [78, 103] width 141 height 20
click at [214, 49] on button "Assigned to me" at bounding box center [236, 55] width 80 height 18
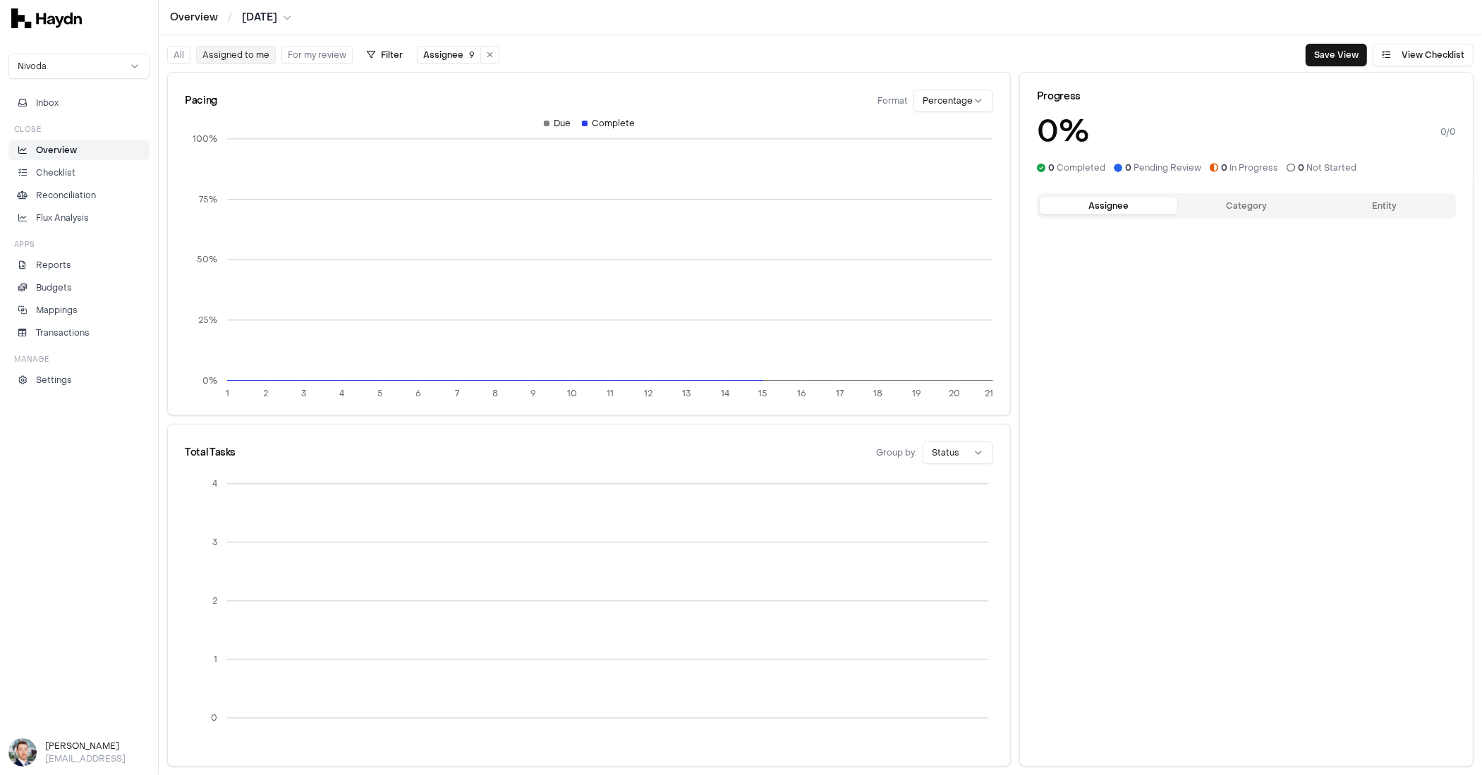
click at [179, 54] on button "All" at bounding box center [178, 55] width 23 height 18
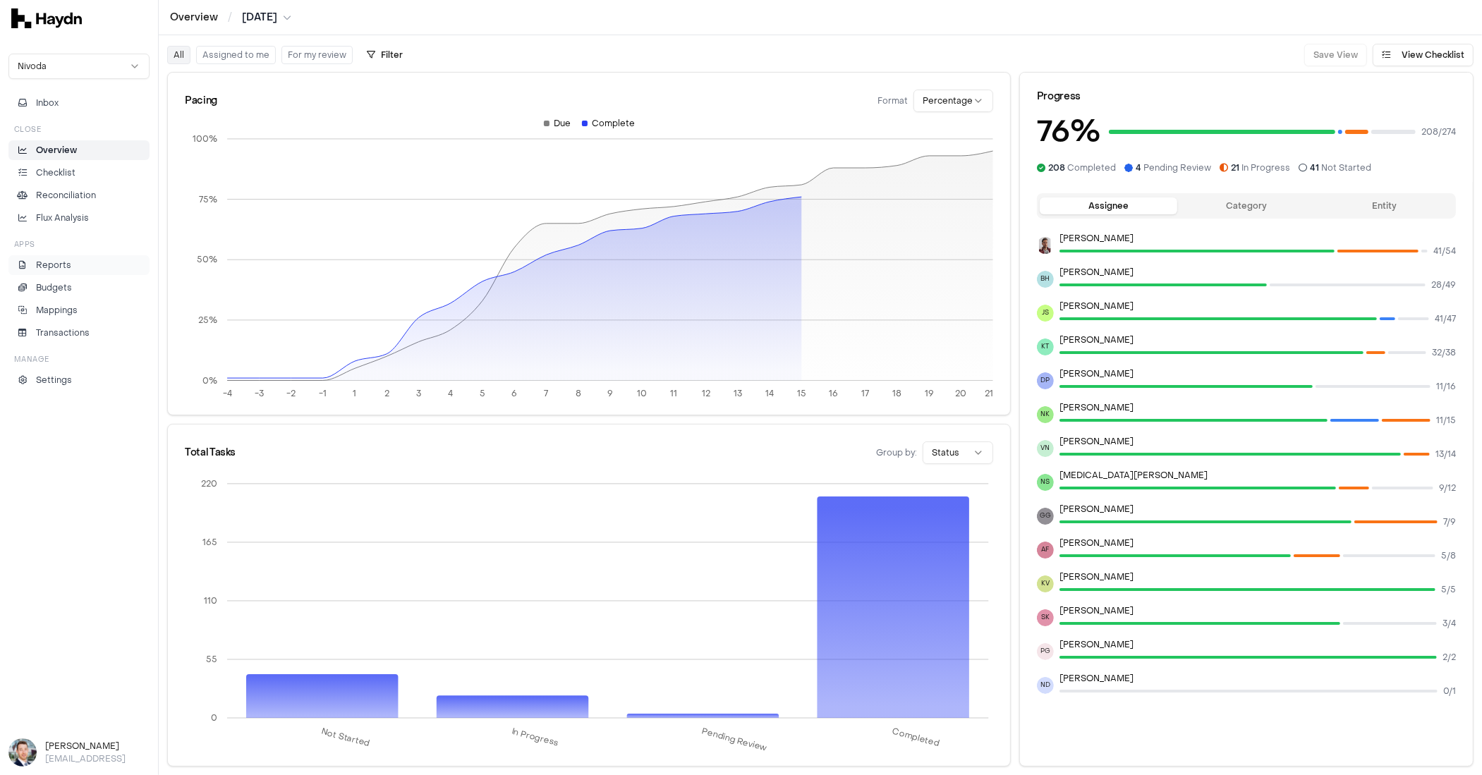
click at [54, 267] on p "Reports" at bounding box center [53, 265] width 35 height 13
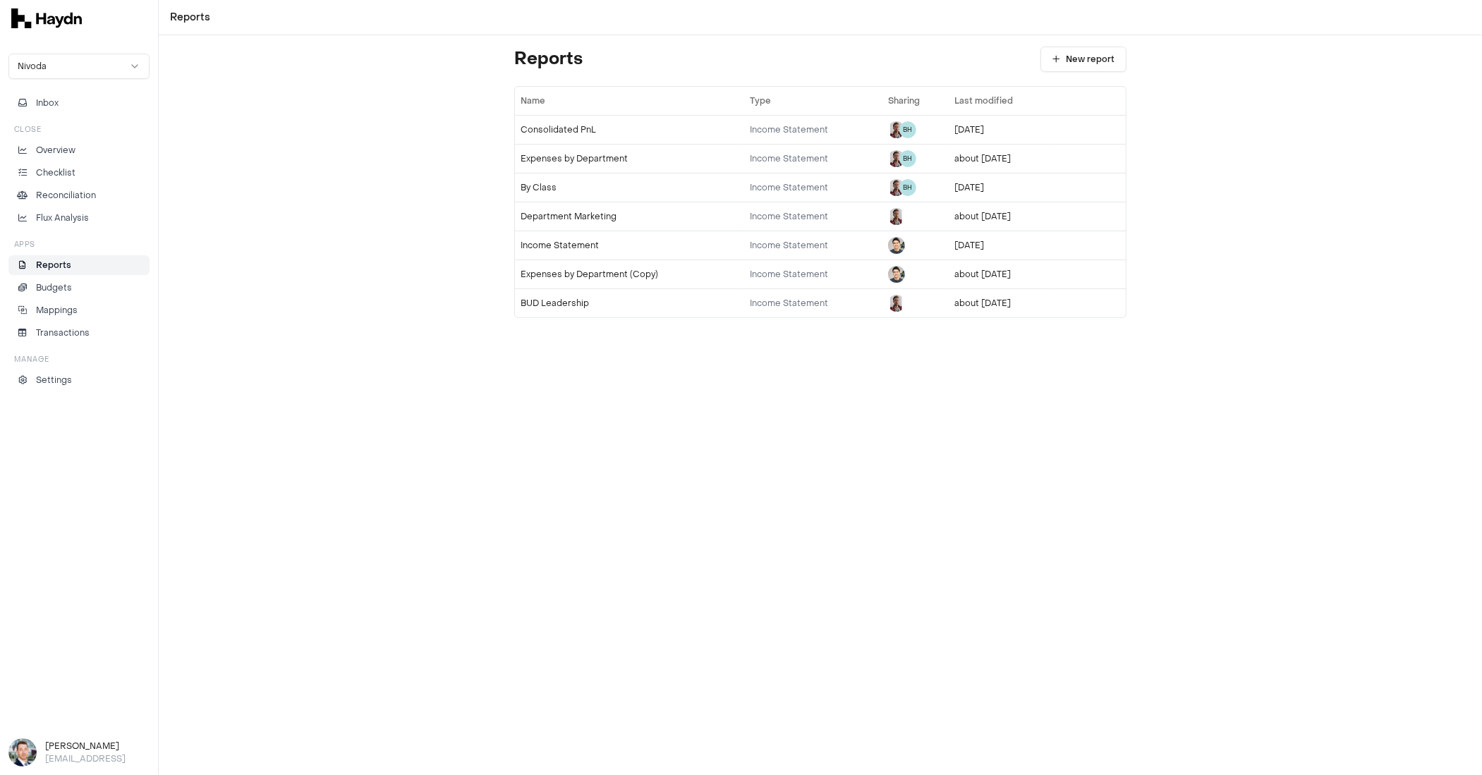
click at [299, 184] on div "Reports New report Name Type Sharing Last modified Consolidated PnL Income Stat…" at bounding box center [820, 405] width 1323 height 740
click at [299, 181] on div "Reports New report Name Type Sharing Last modified Consolidated PnL Income Stat…" at bounding box center [820, 405] width 1323 height 740
click at [57, 147] on p "Overview" at bounding box center [55, 150] width 39 height 13
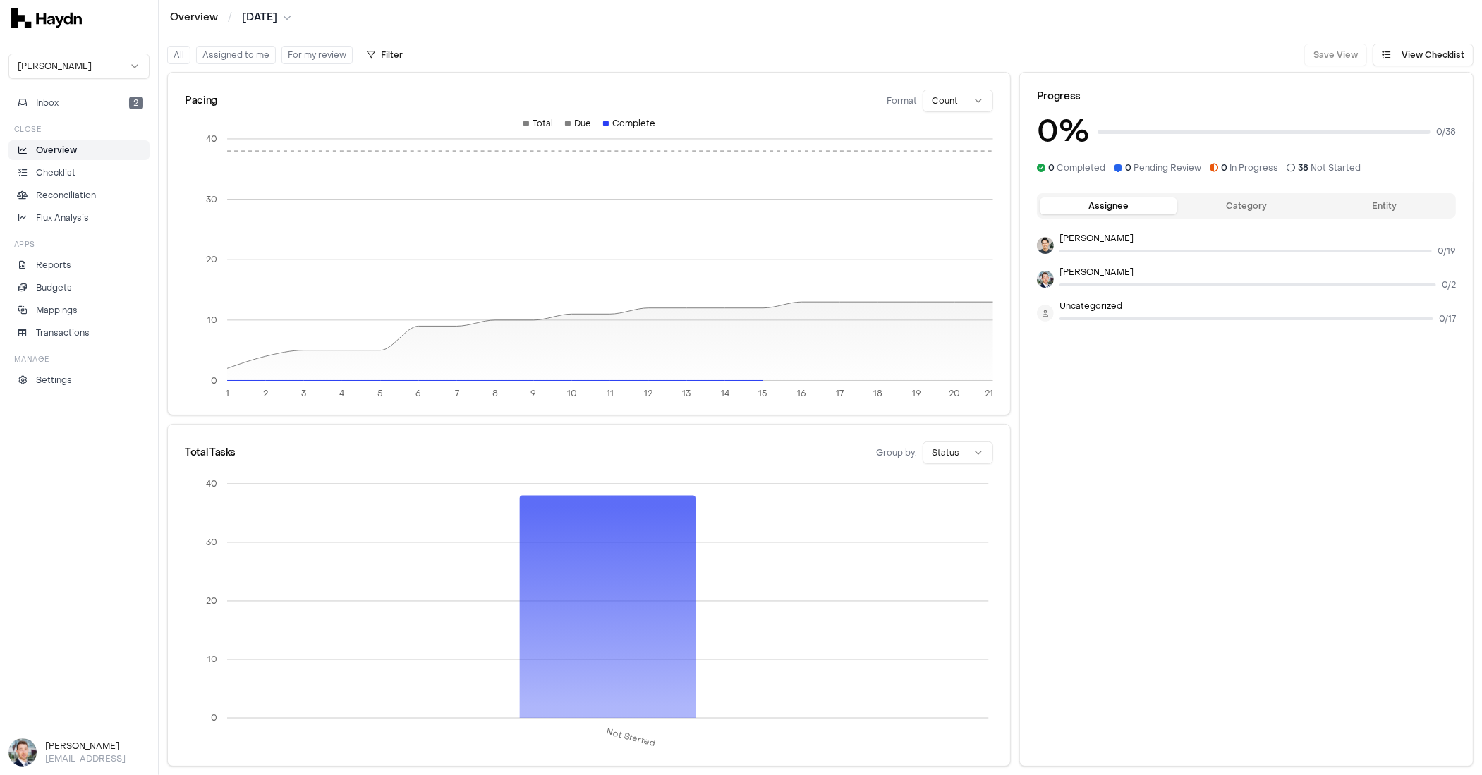
click at [90, 68] on html "Overview / [DATE] [PERSON_NAME] Inbox 2 Close Overview Checklist Reconciliation…" at bounding box center [741, 387] width 1482 height 775
